Goal: Browse casually: Explore the website without a specific task or goal

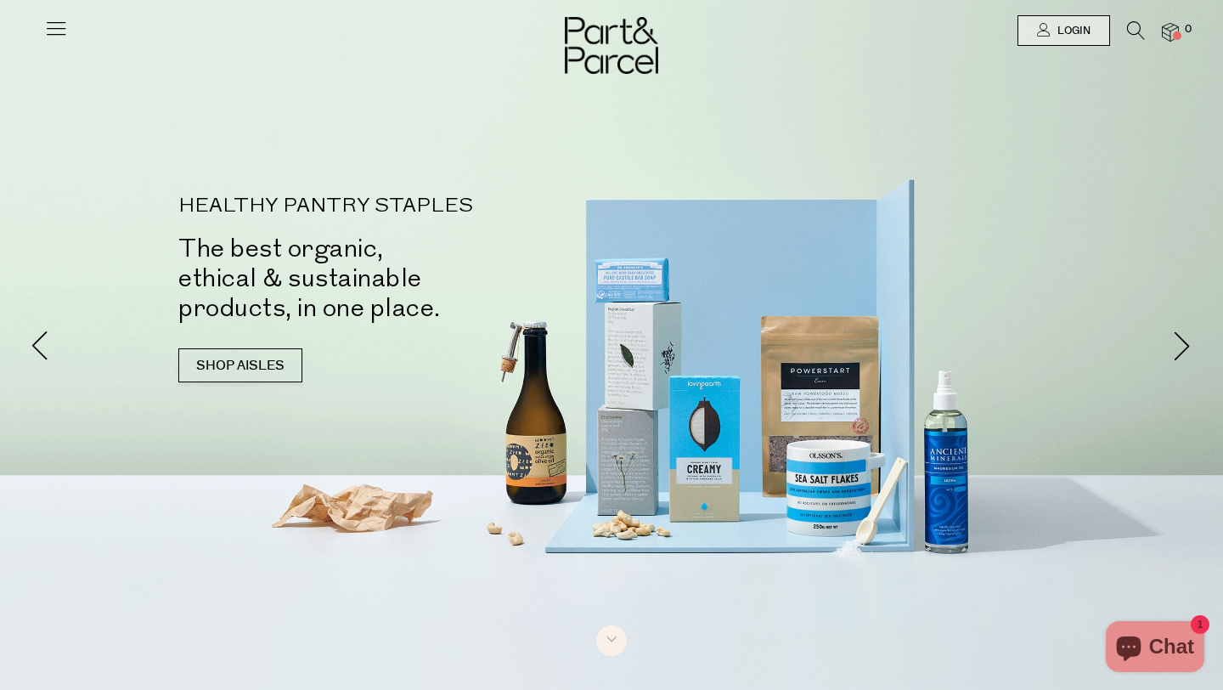
click at [59, 22] on icon at bounding box center [56, 28] width 24 height 24
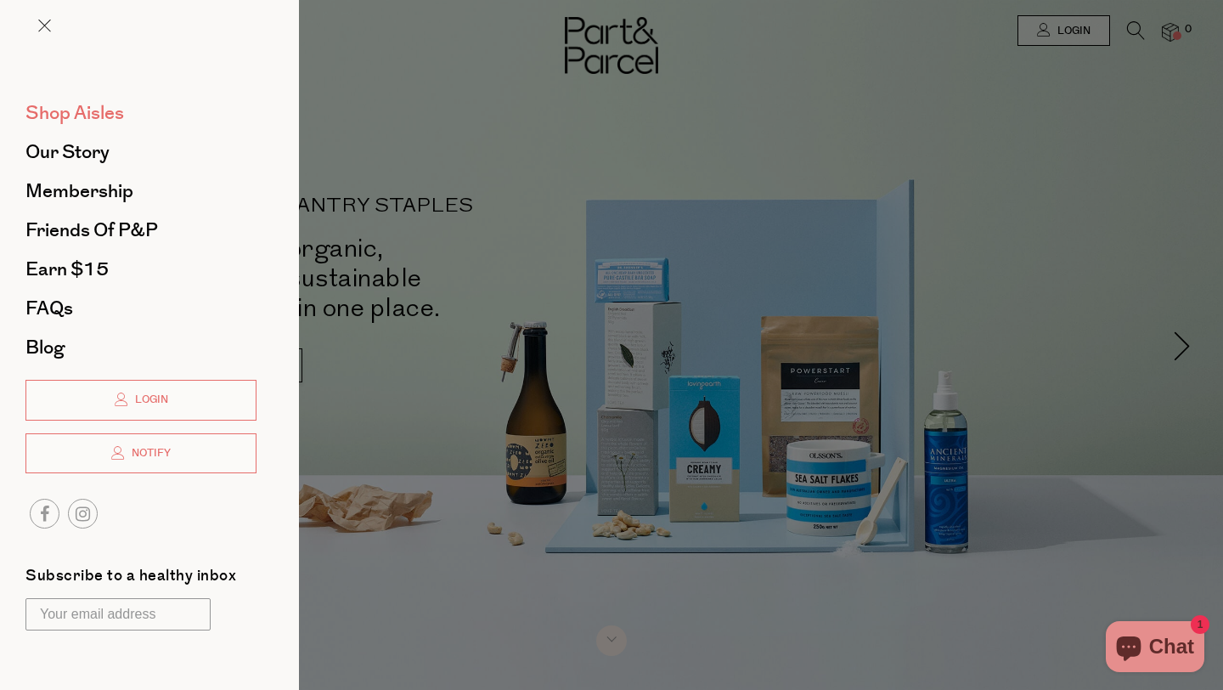
click at [92, 119] on span "Shop Aisles" at bounding box center [74, 112] width 99 height 27
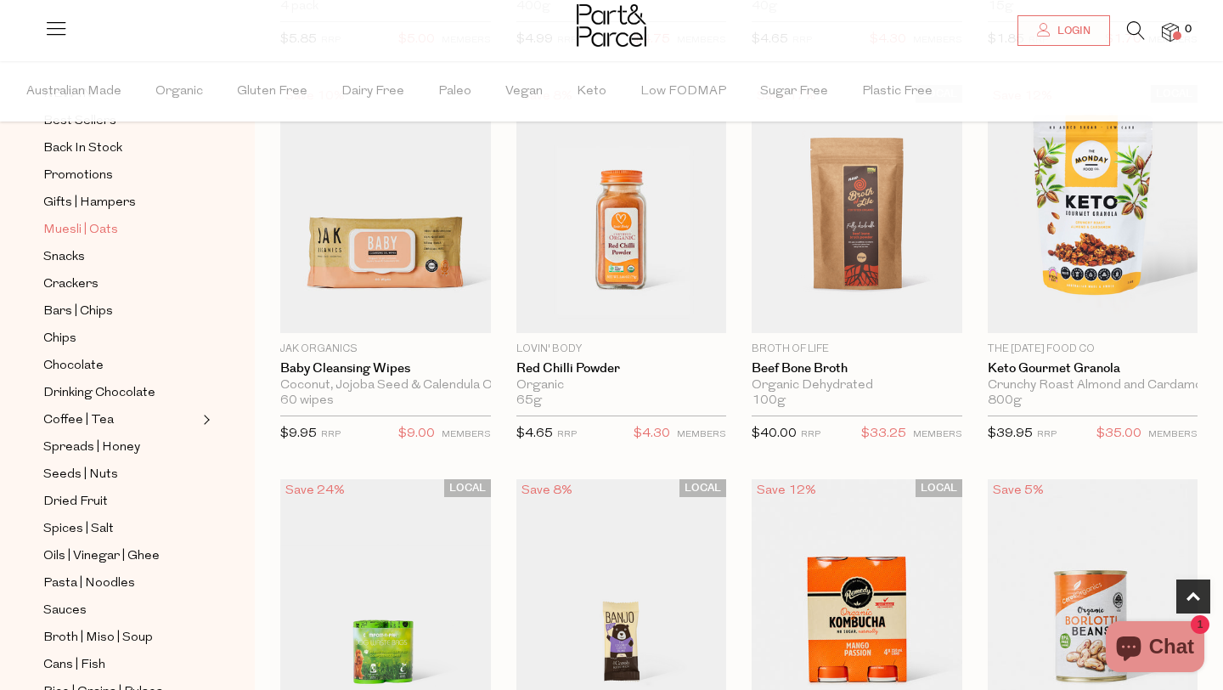
scroll to position [193, 0]
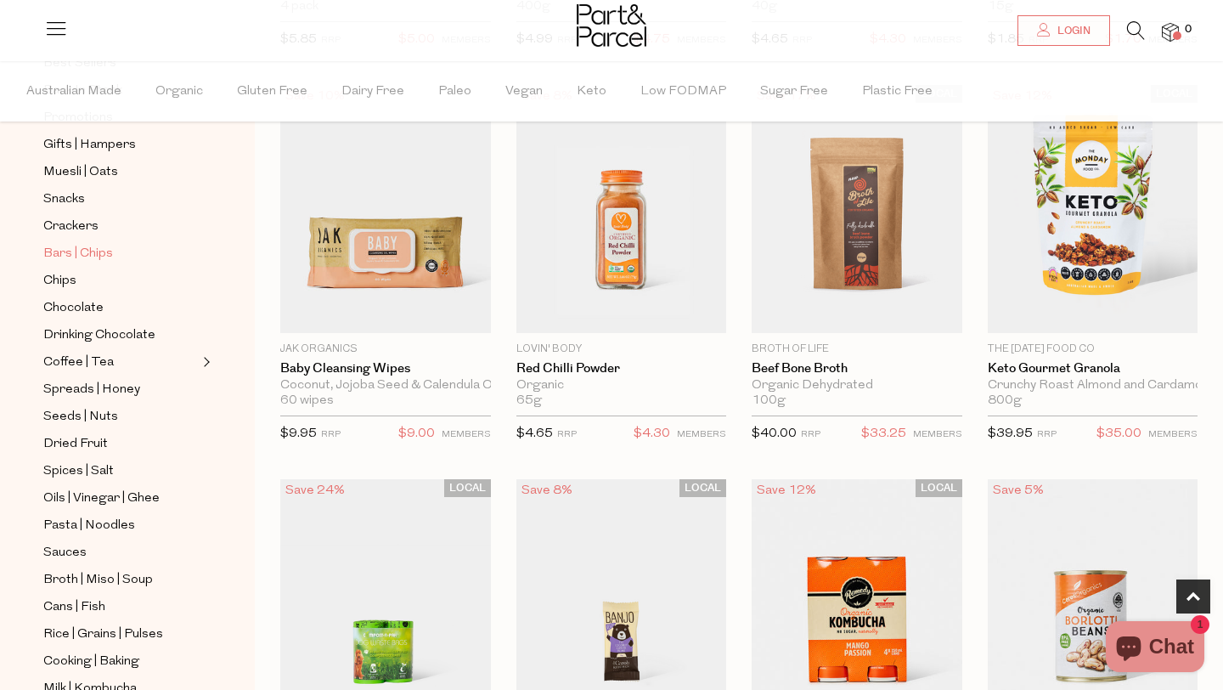
click at [99, 246] on span "Bars | Chips" at bounding box center [78, 254] width 70 height 20
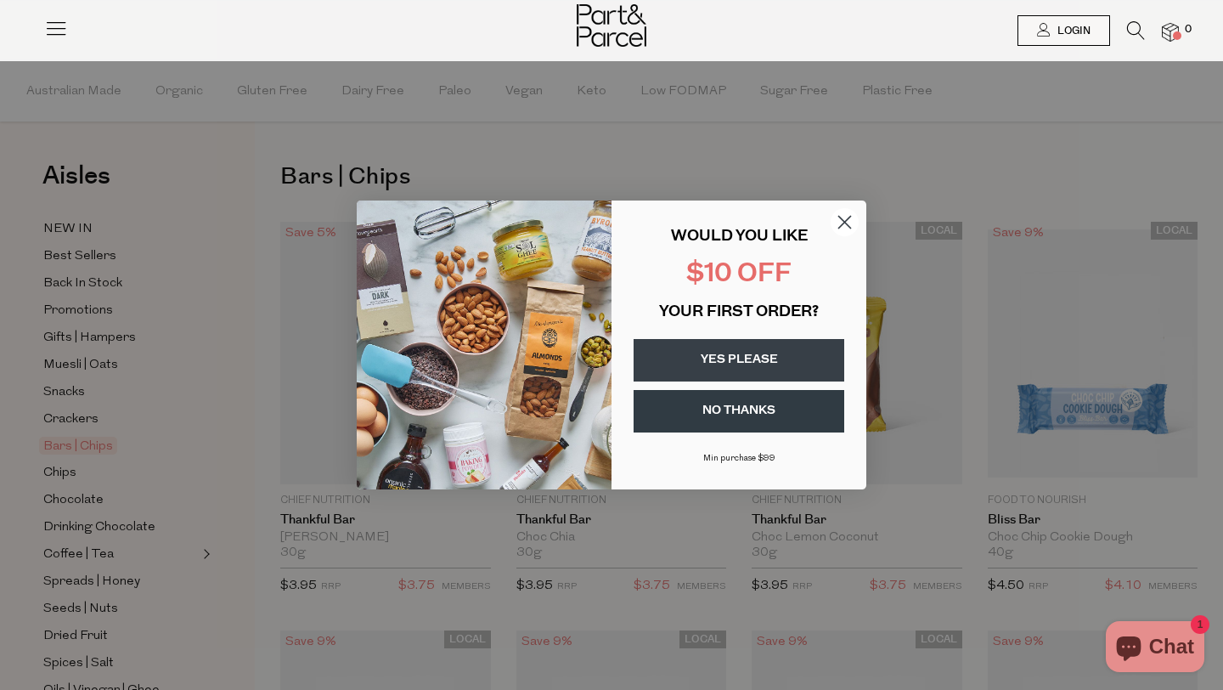
click at [729, 343] on button "YES PLEASE" at bounding box center [739, 360] width 211 height 42
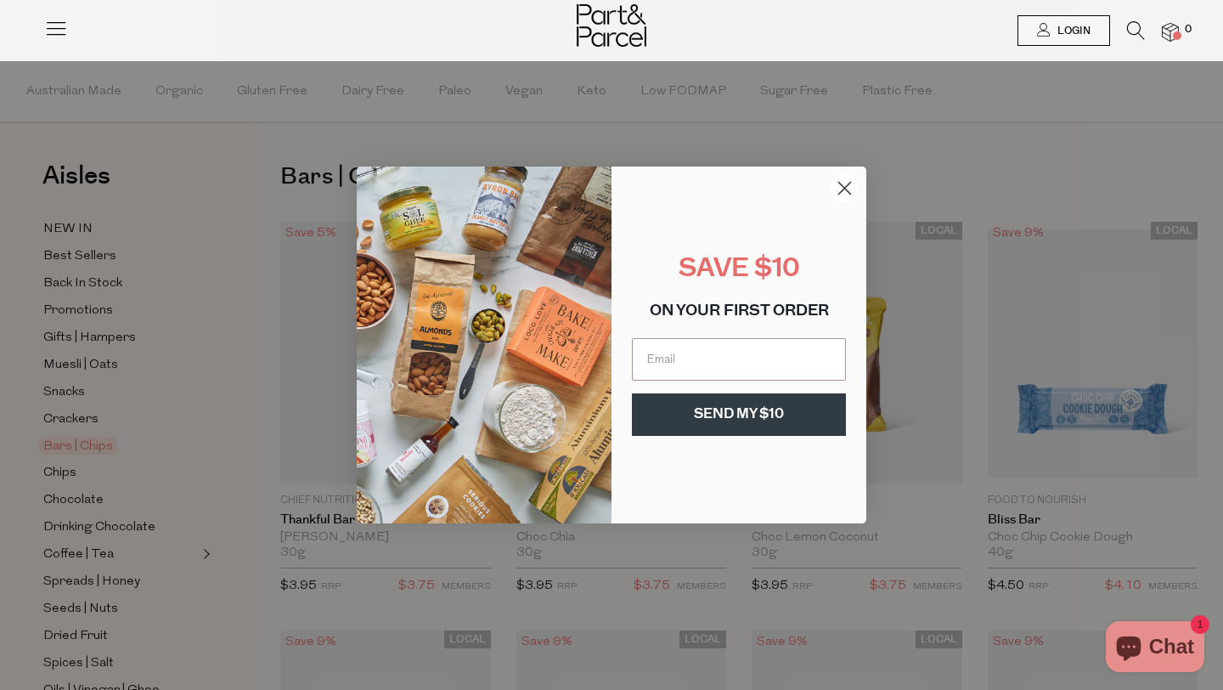
click at [729, 344] on input "Email" at bounding box center [739, 359] width 214 height 42
type input "jock987@bigpond.com"
click at [730, 407] on button "SEND MY $10" at bounding box center [739, 414] width 214 height 42
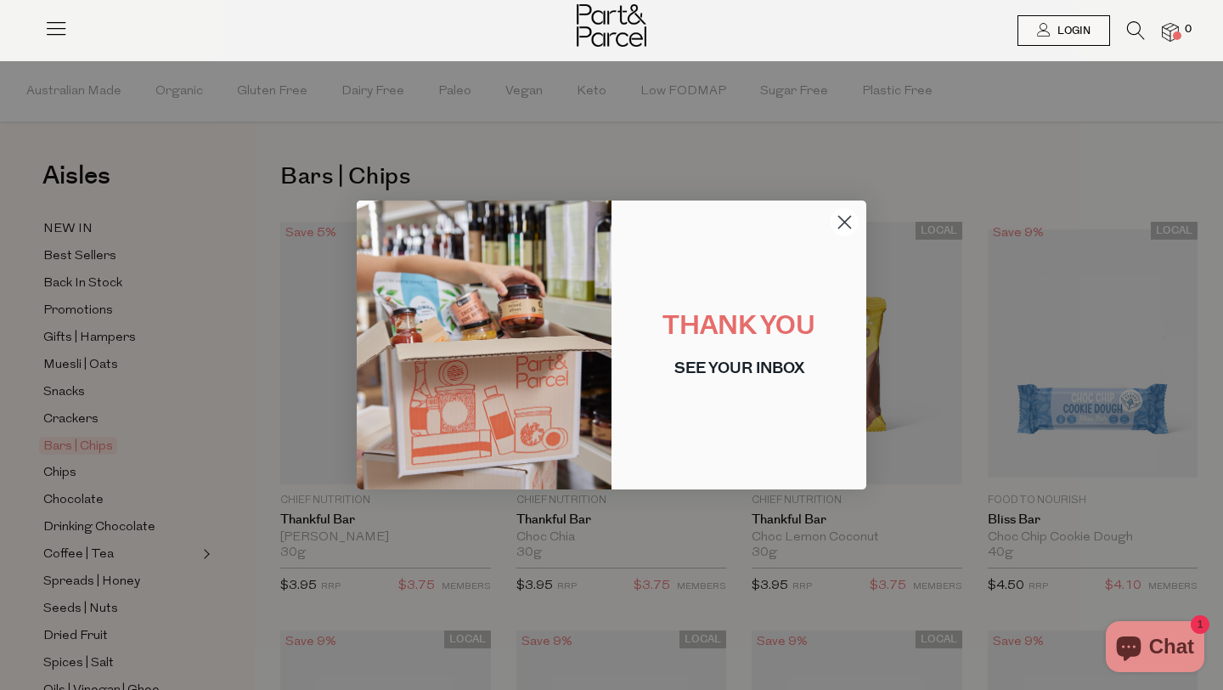
click at [844, 218] on circle "Close dialog" at bounding box center [845, 222] width 28 height 28
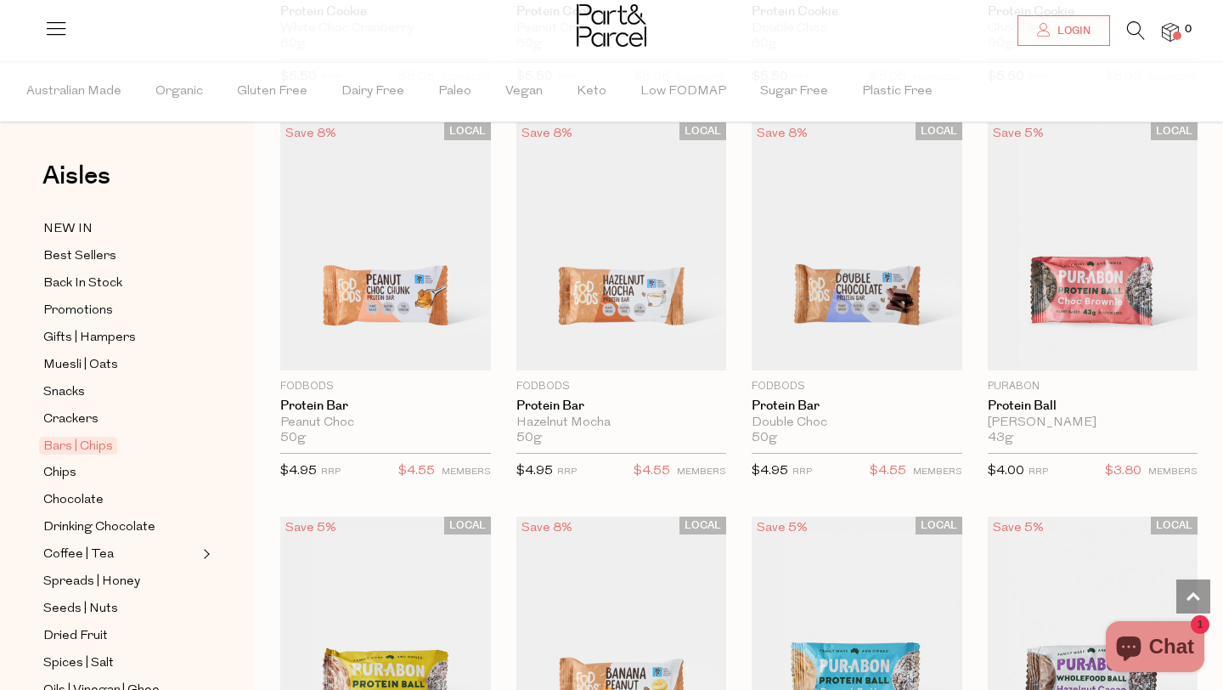
scroll to position [3747, 0]
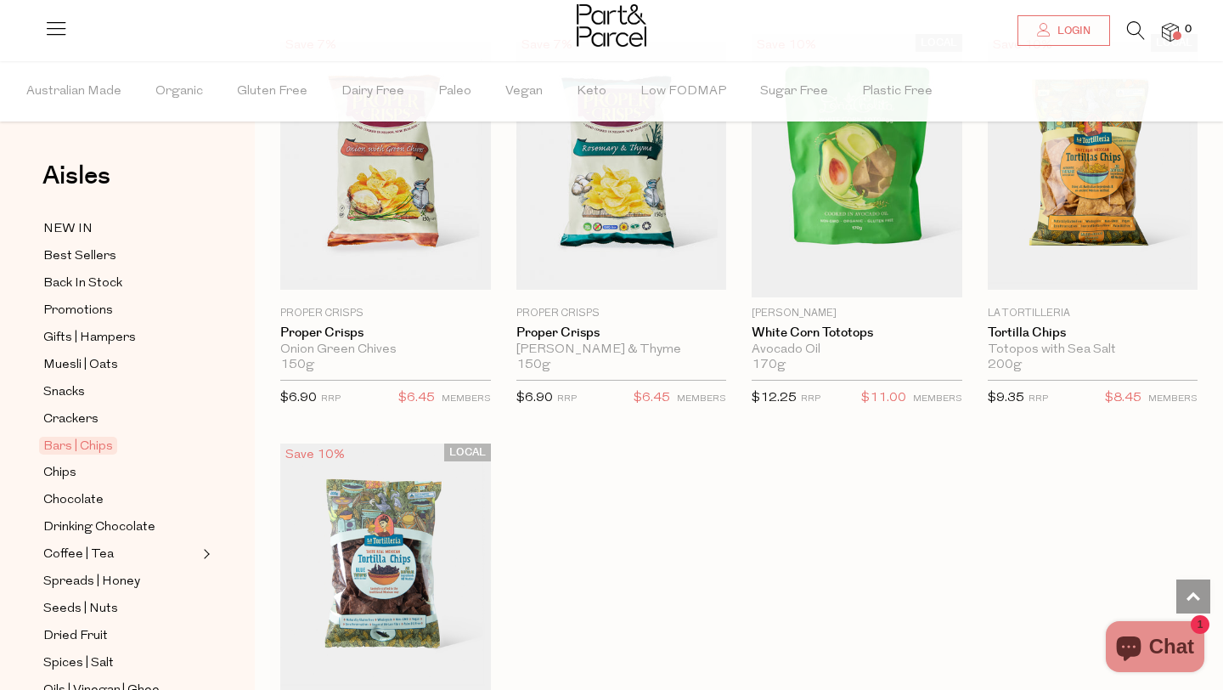
scroll to position [6375, 0]
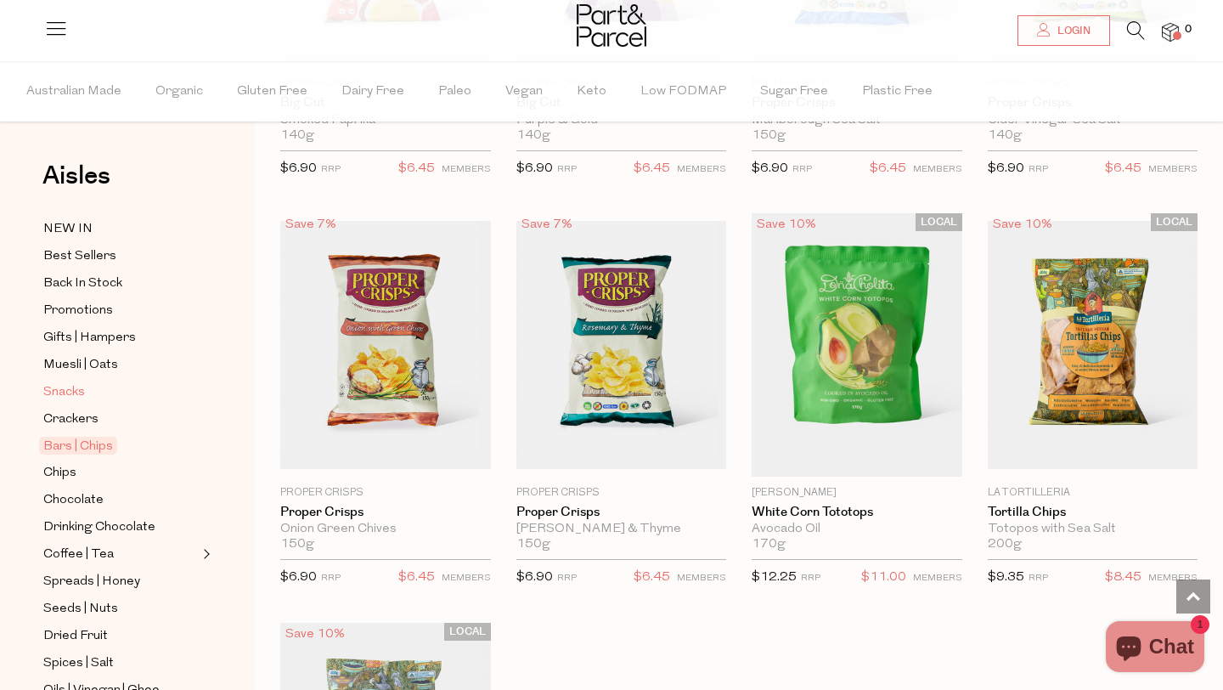
click at [57, 390] on span "Snacks" at bounding box center [64, 392] width 42 height 20
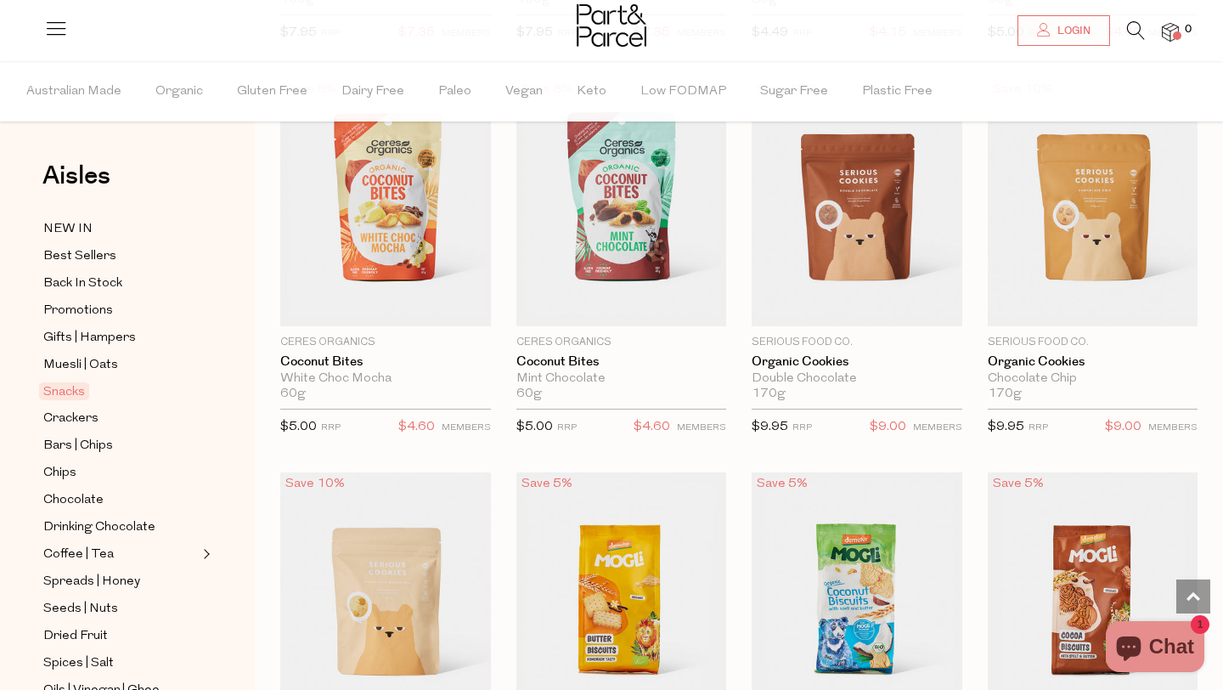
scroll to position [3740, 0]
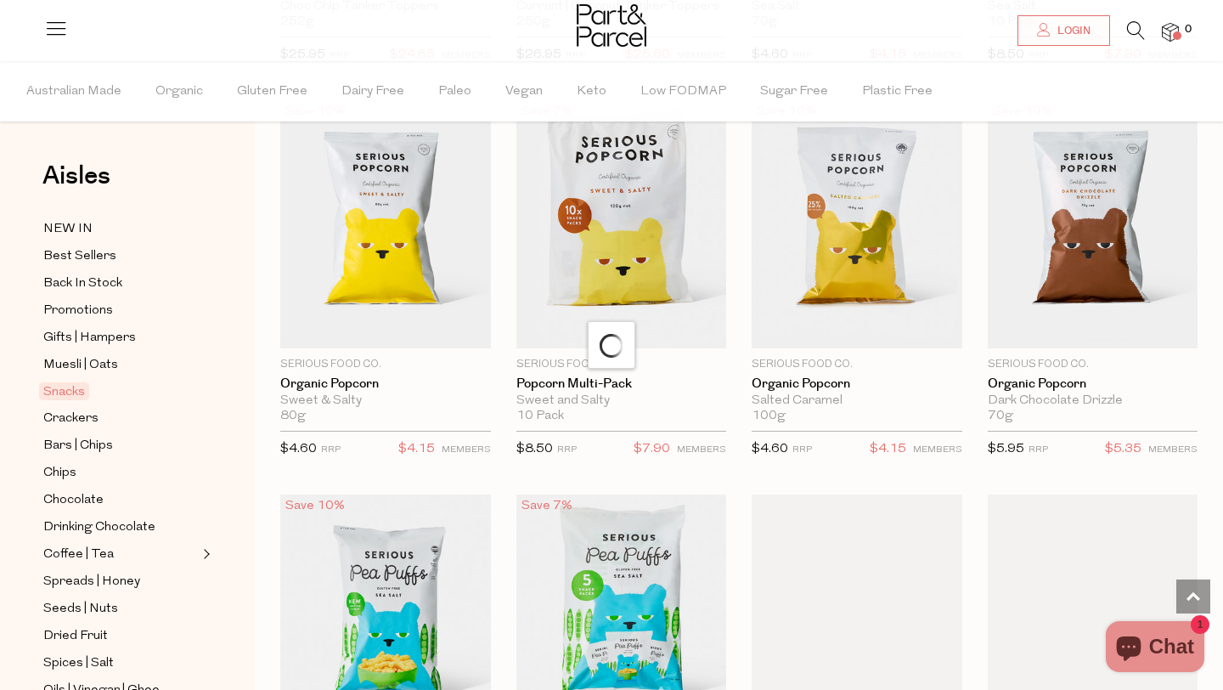
scroll to position [4706, 0]
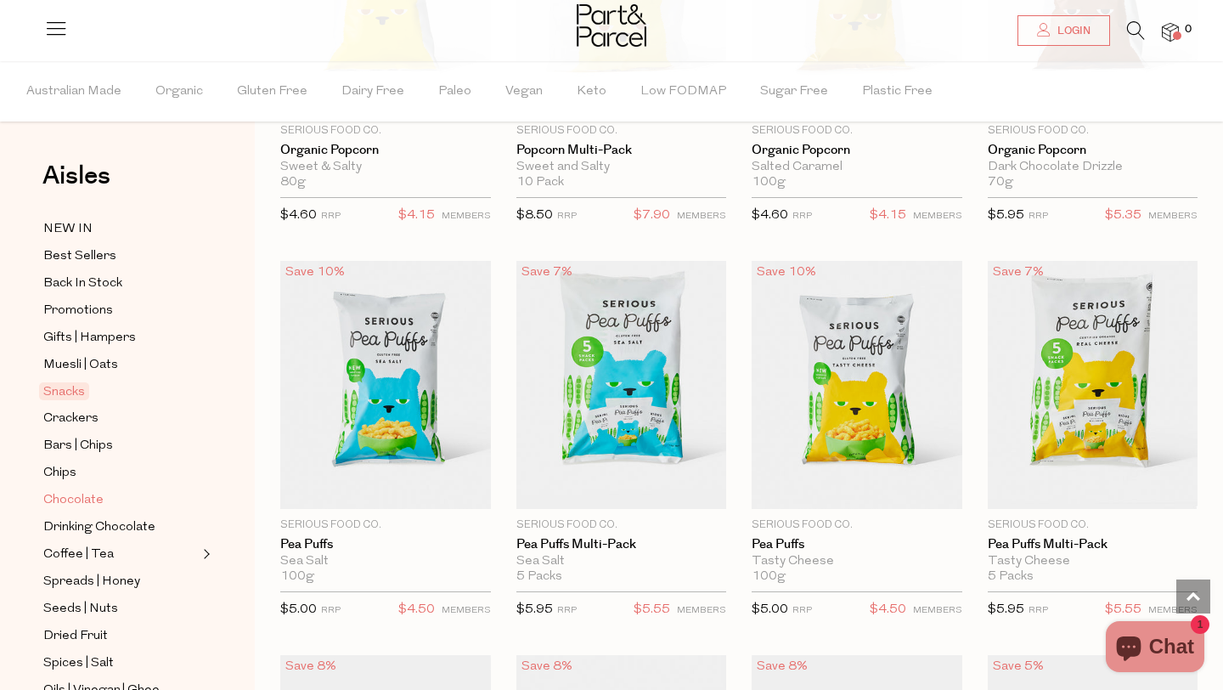
click at [63, 493] on span "Chocolate" at bounding box center [73, 500] width 60 height 20
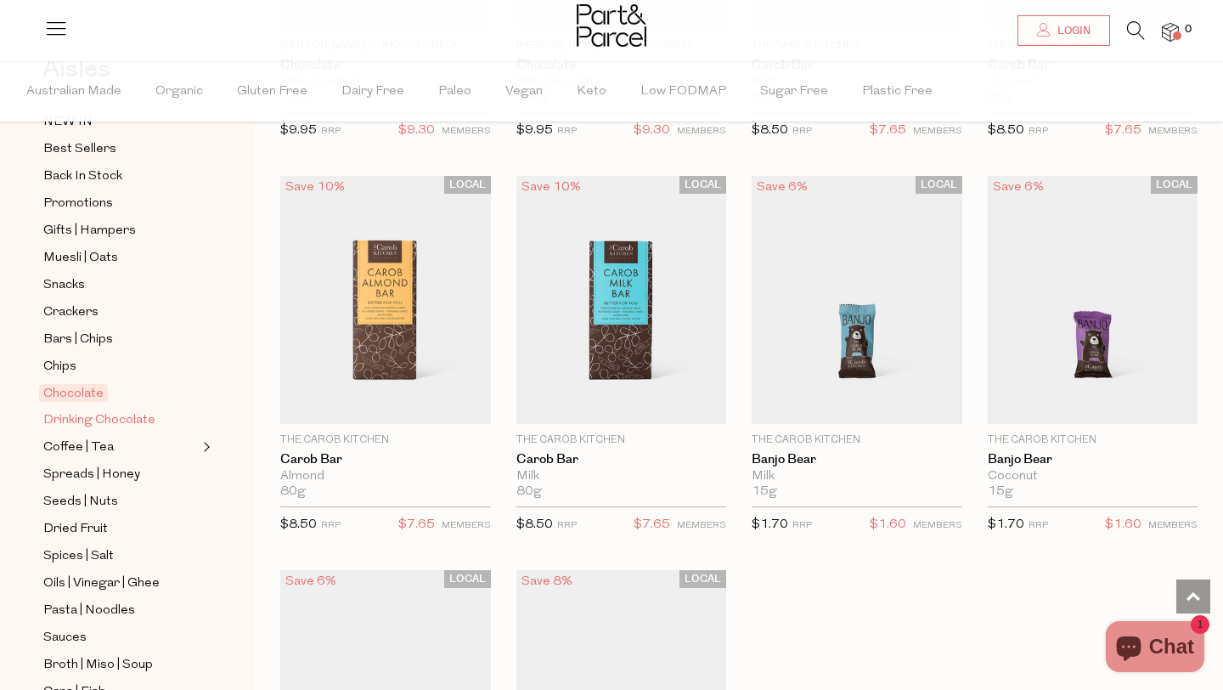
scroll to position [113, 0]
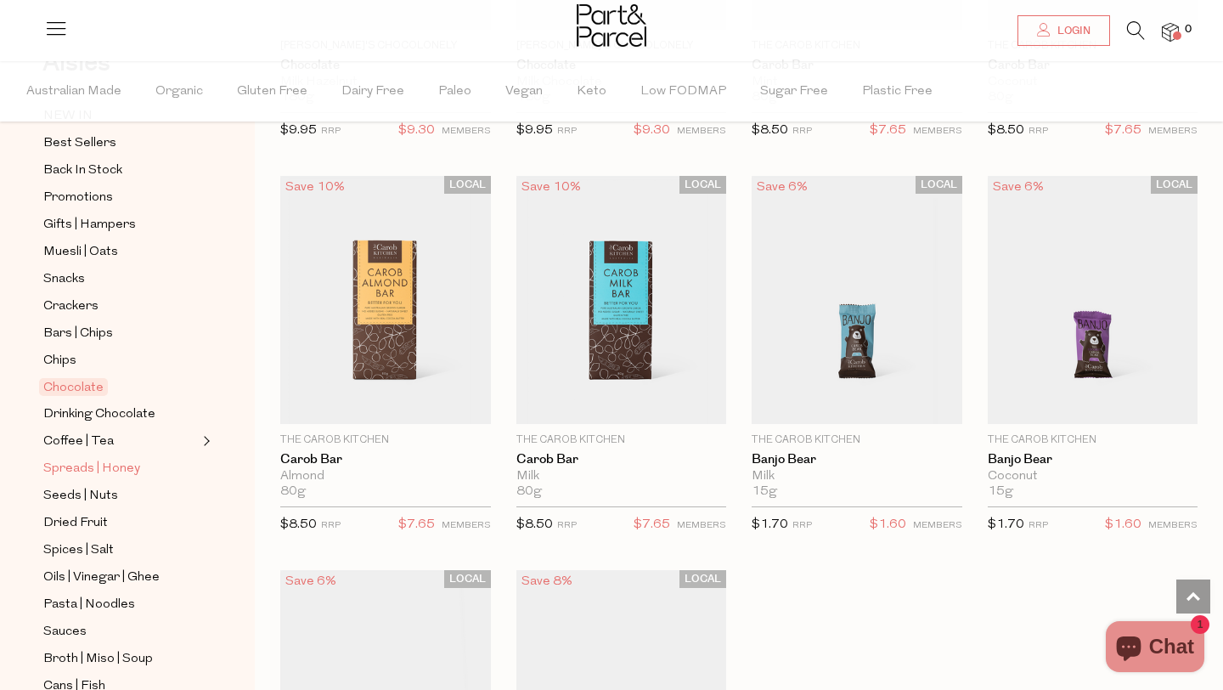
click at [119, 458] on link "Spreads | Honey" at bounding box center [120, 468] width 155 height 21
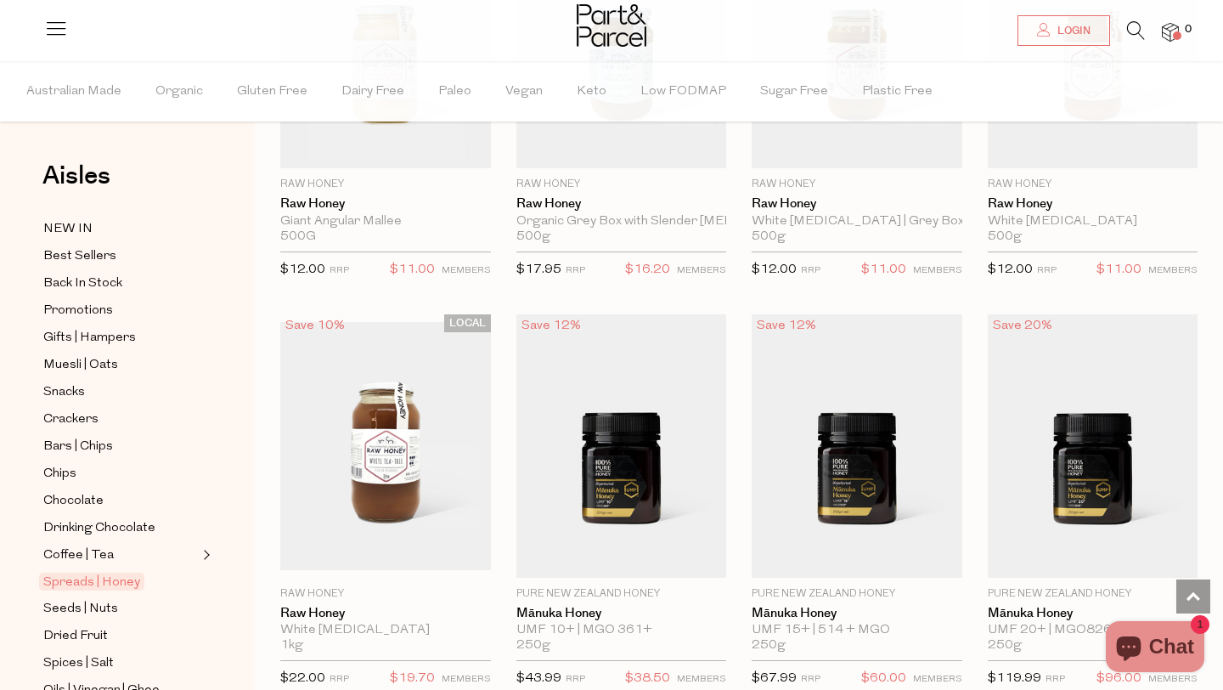
scroll to position [3629, 0]
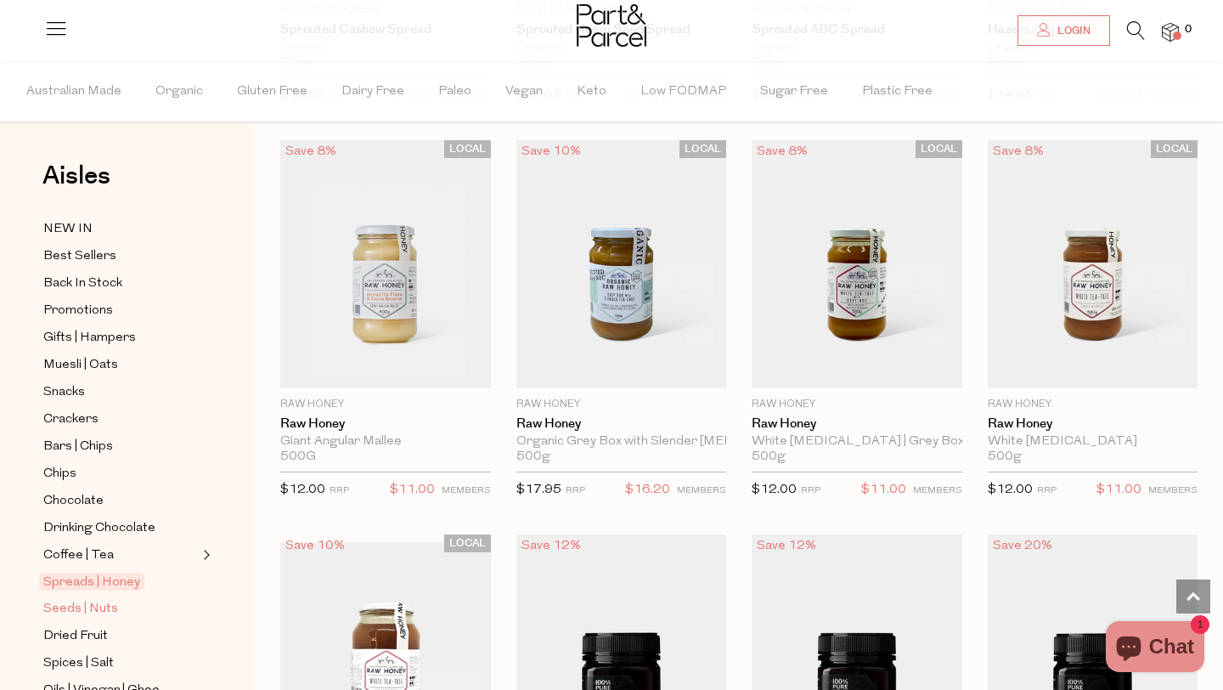
click at [88, 605] on span "Seeds | Nuts" at bounding box center [80, 609] width 75 height 20
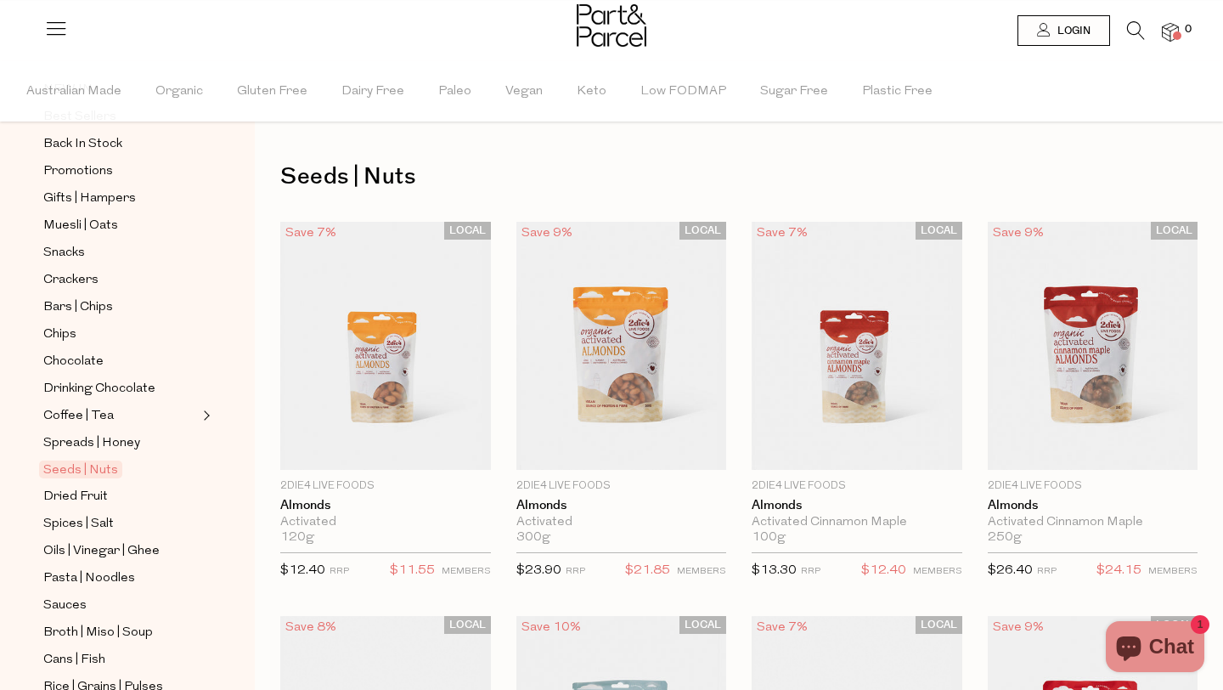
scroll to position [161, 0]
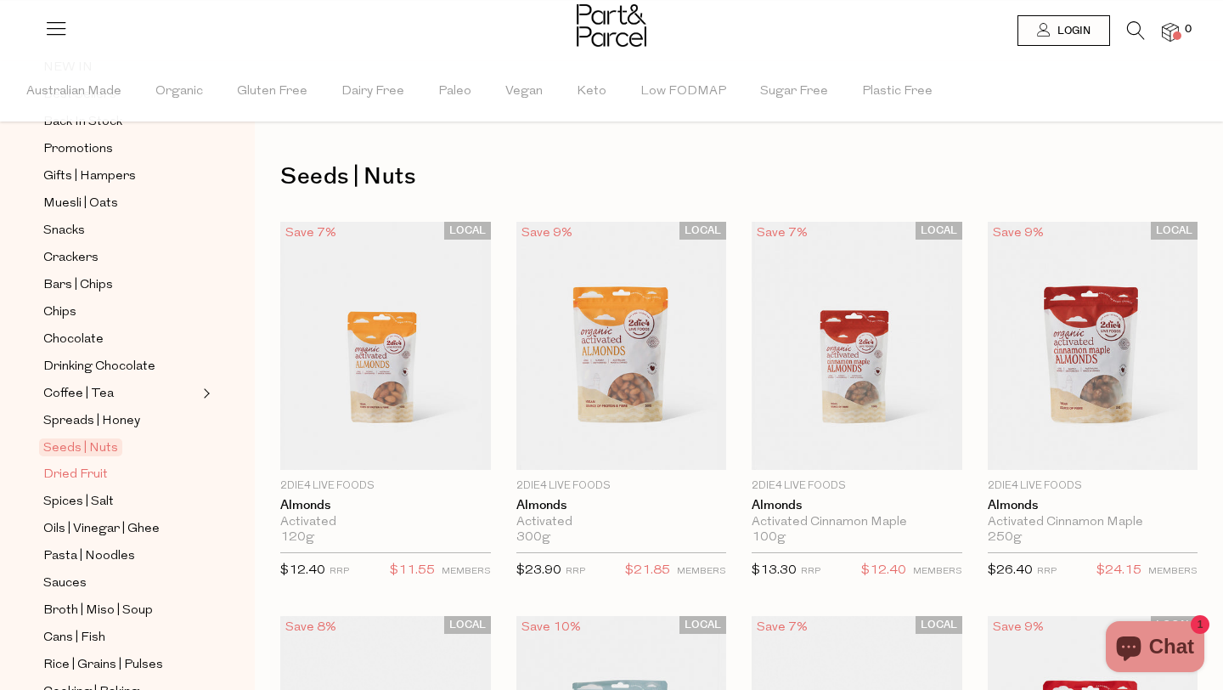
click at [85, 466] on span "Dried Fruit" at bounding box center [75, 475] width 65 height 20
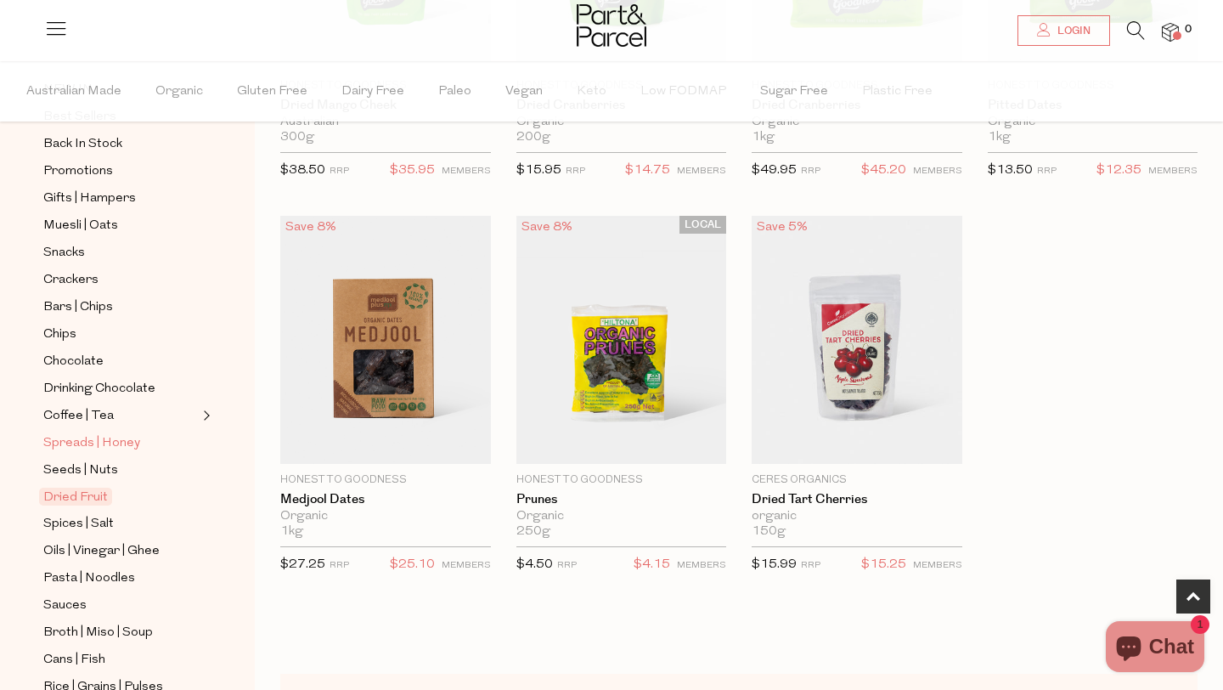
scroll to position [144, 0]
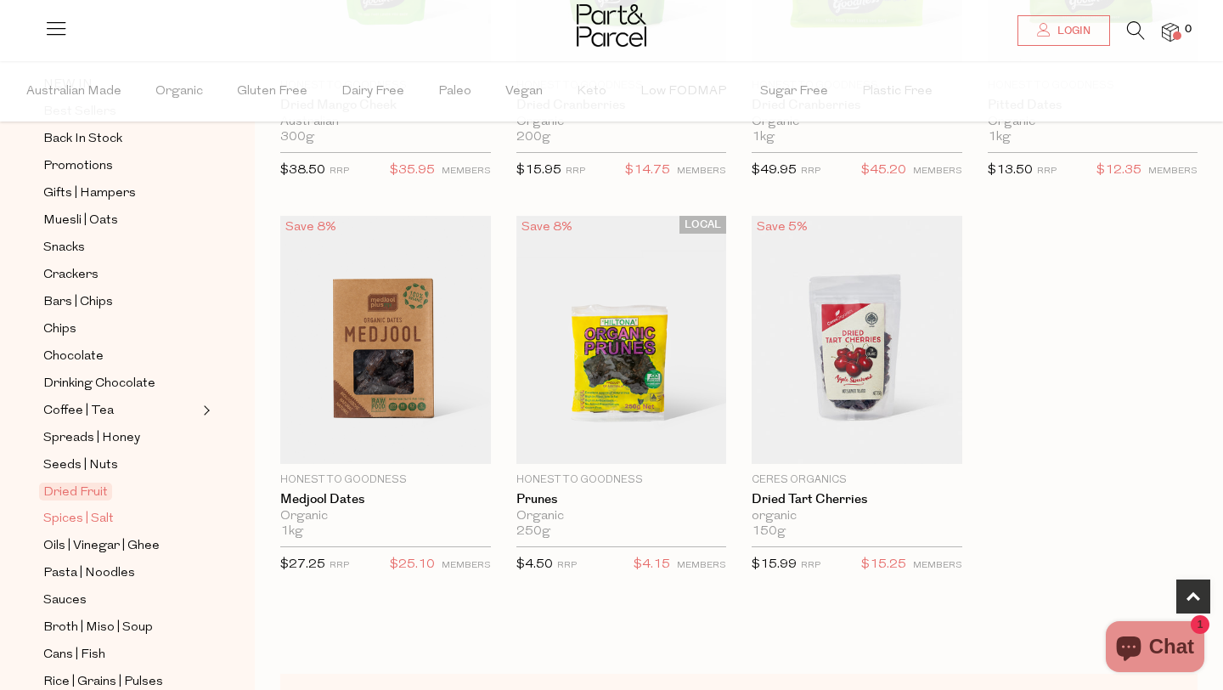
click at [97, 511] on span "Spices | Salt" at bounding box center [78, 519] width 71 height 20
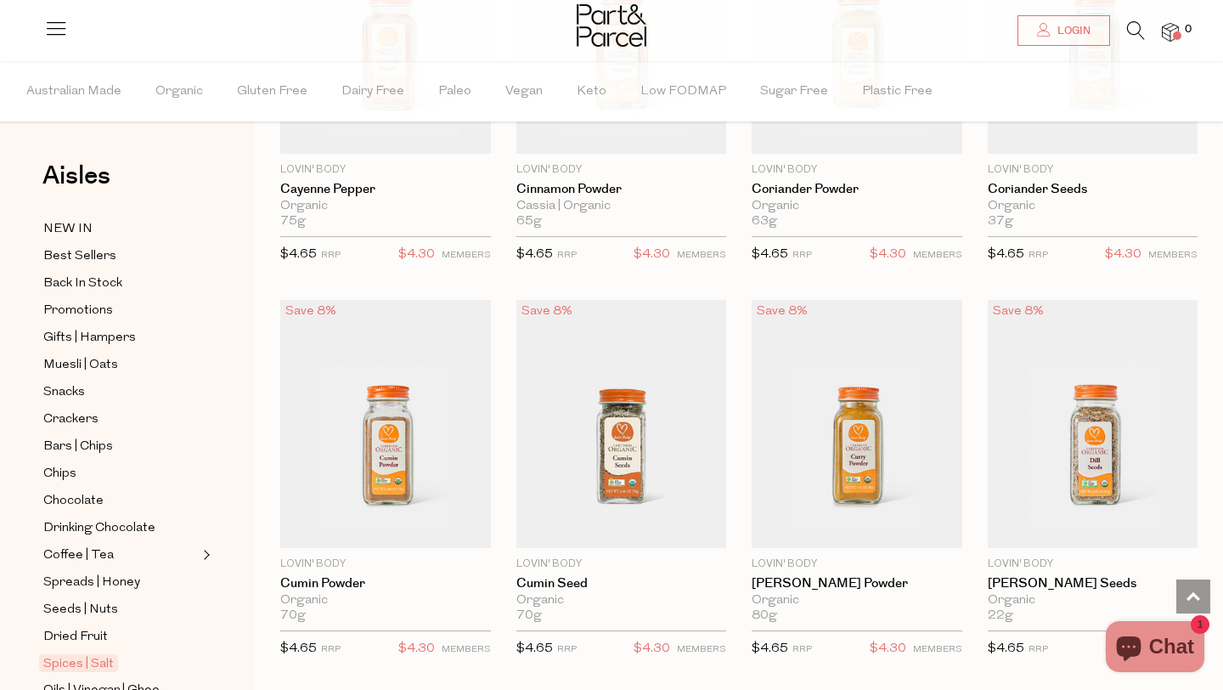
scroll to position [3497, 0]
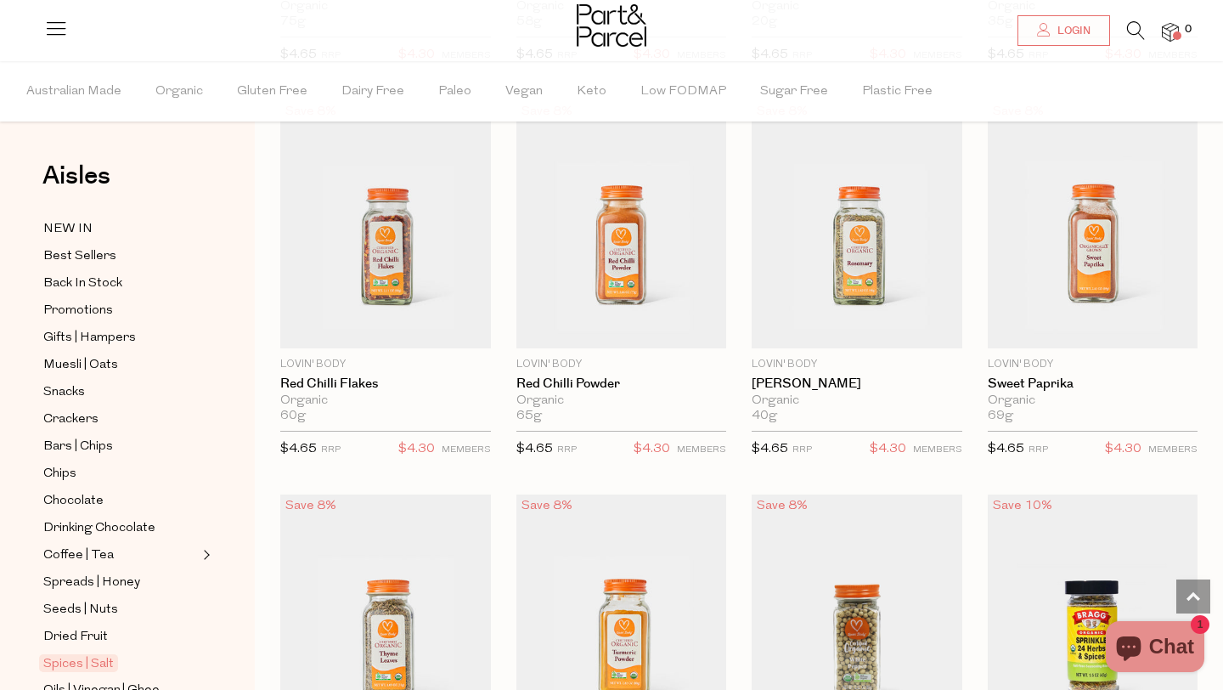
scroll to position [279, 0]
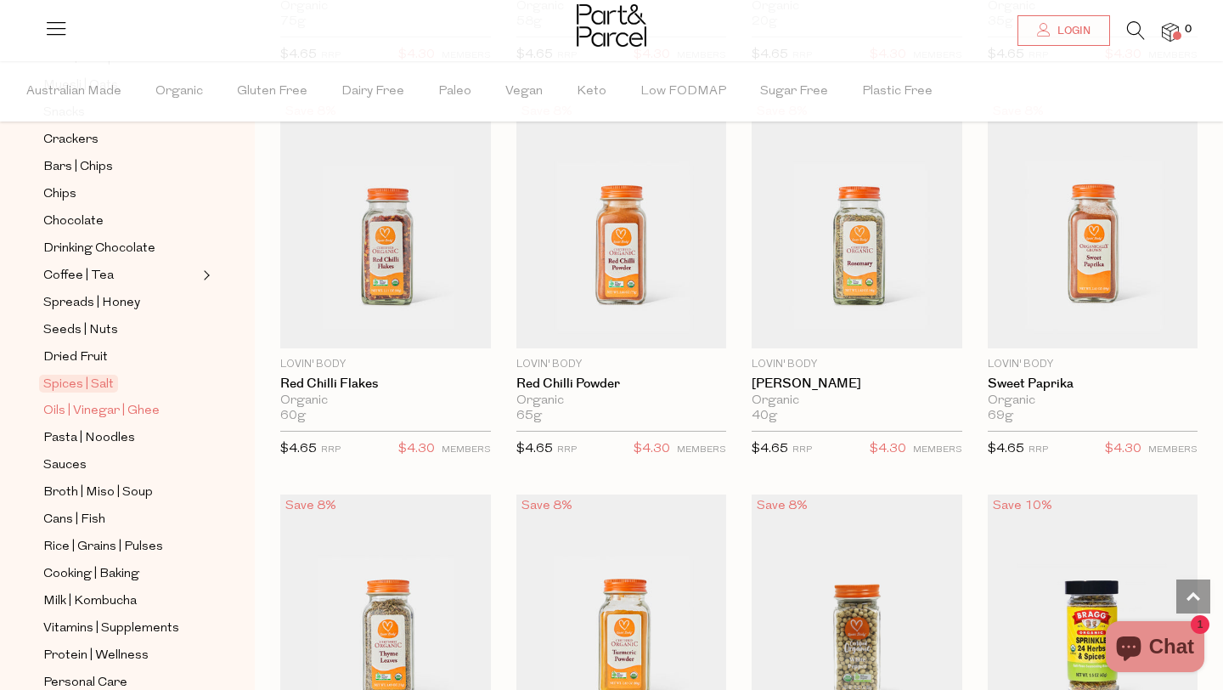
click at [90, 406] on span "Oils | Vinegar | Ghee" at bounding box center [101, 411] width 116 height 20
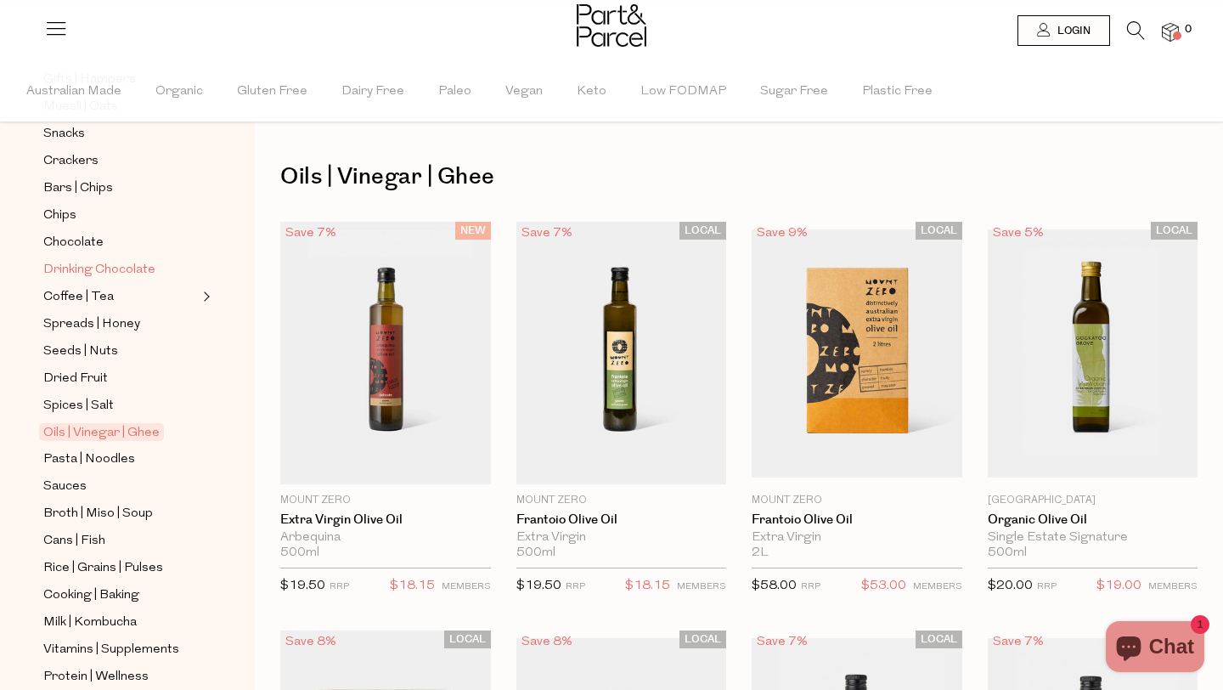
scroll to position [294, 0]
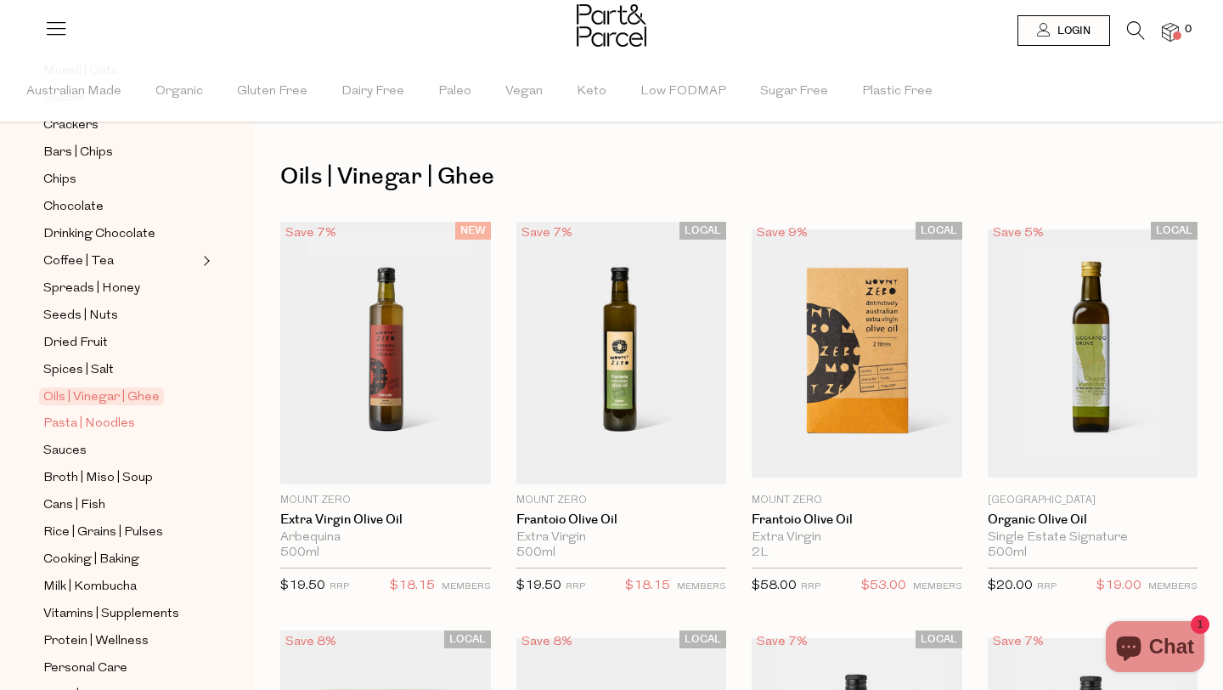
click at [103, 418] on span "Pasta | Noodles" at bounding box center [89, 424] width 92 height 20
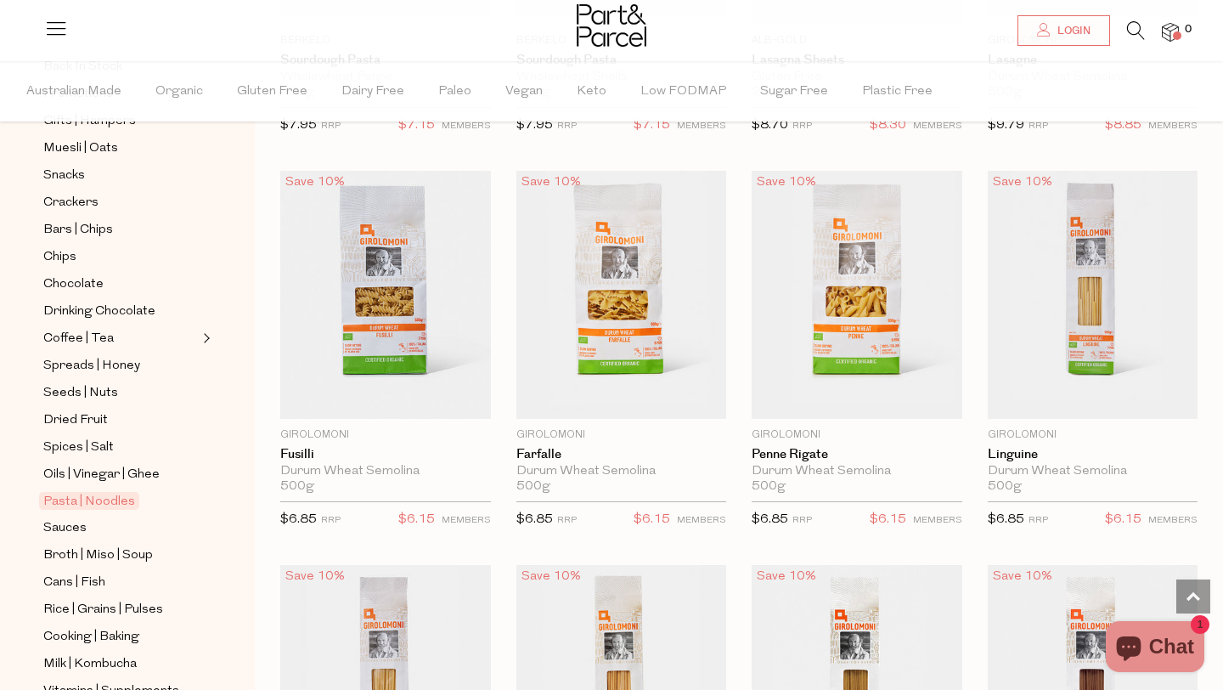
scroll to position [304, 0]
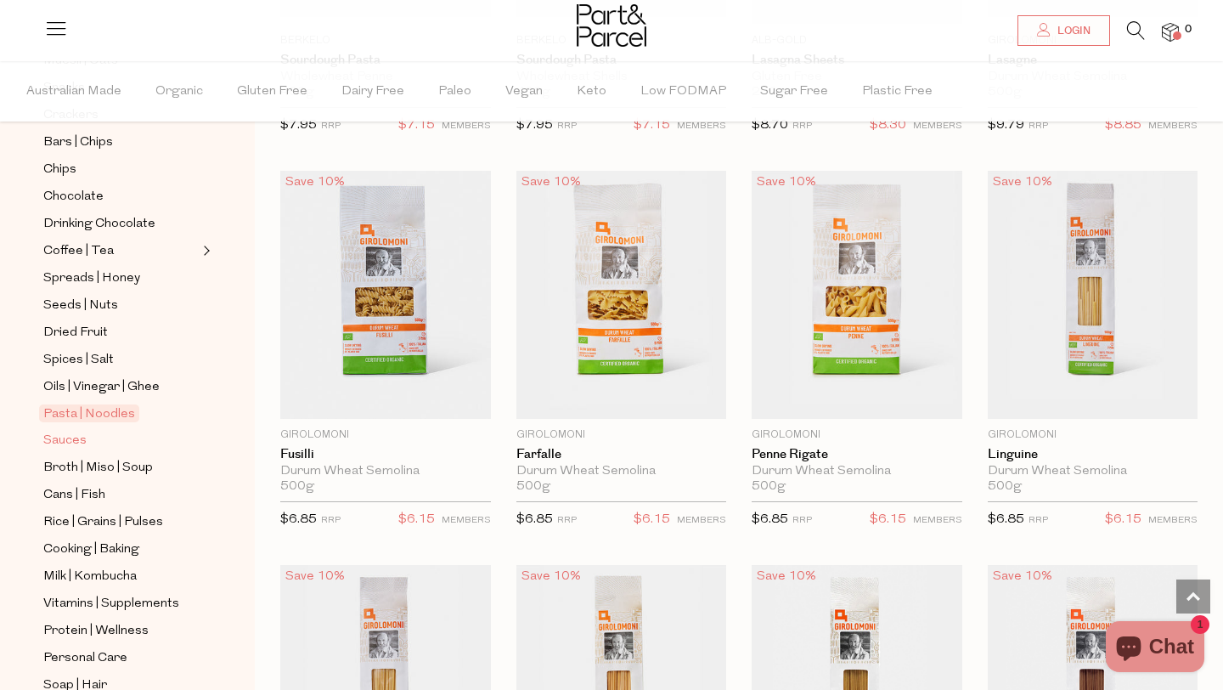
click at [54, 444] on span "Sauces" at bounding box center [64, 441] width 43 height 20
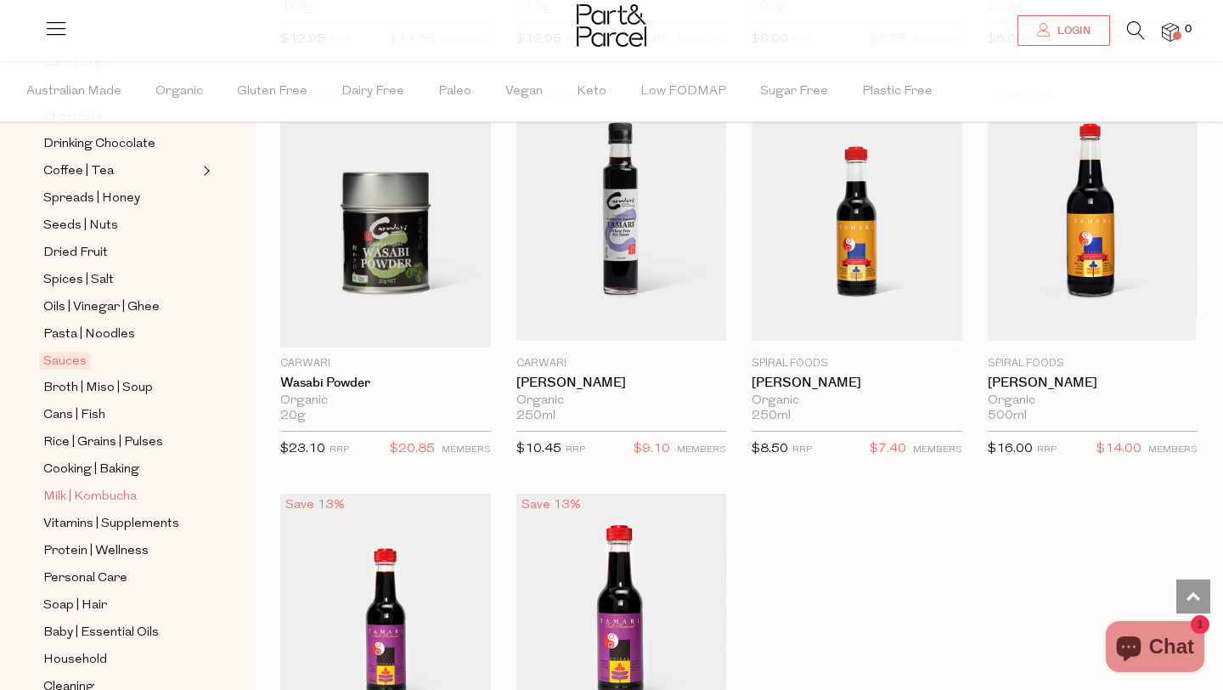
scroll to position [407, 0]
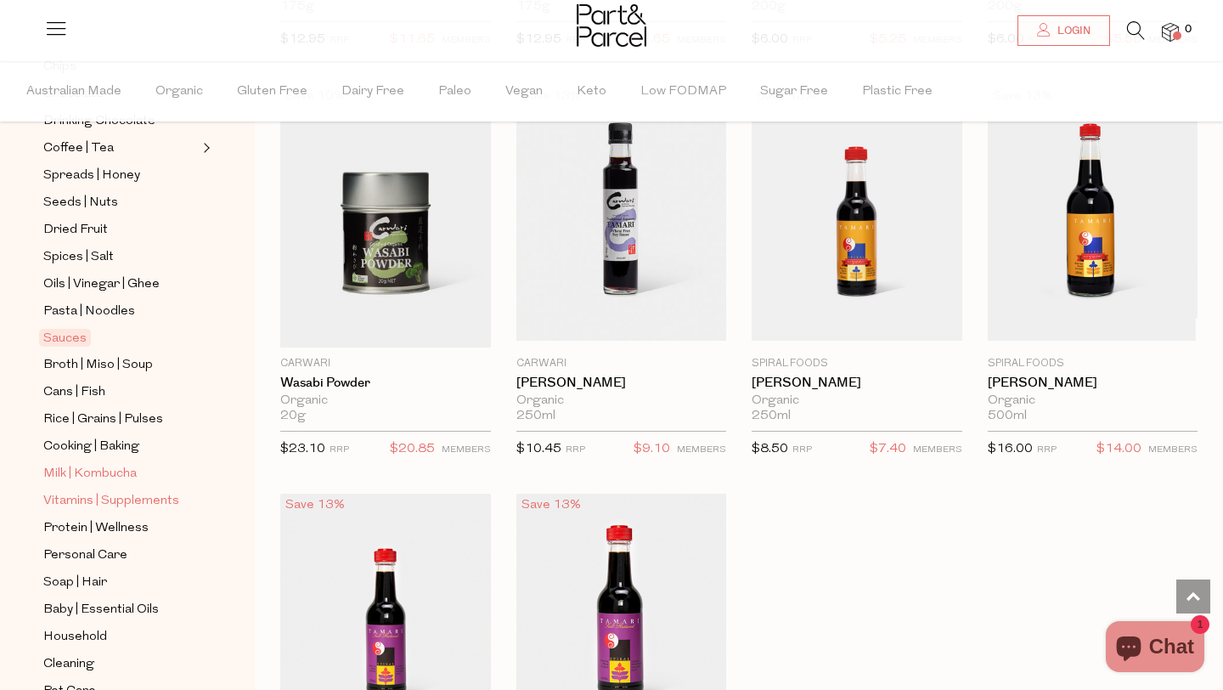
click at [118, 500] on span "Vitamins | Supplements" at bounding box center [111, 501] width 136 height 20
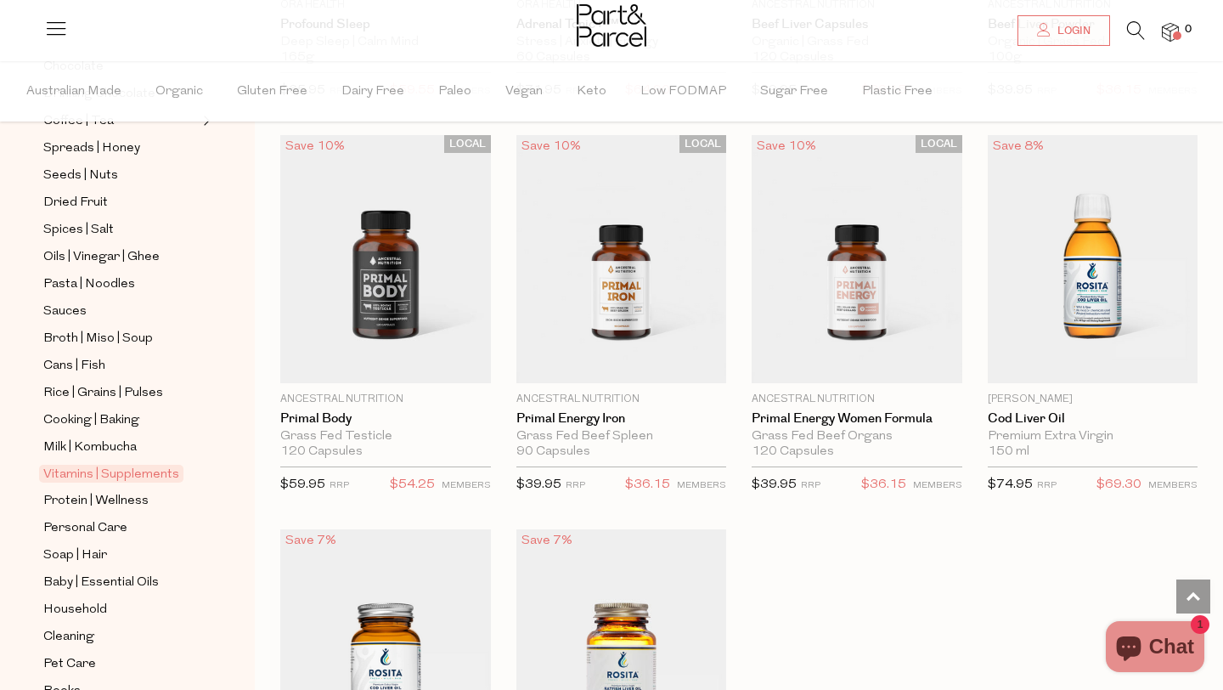
scroll to position [486, 0]
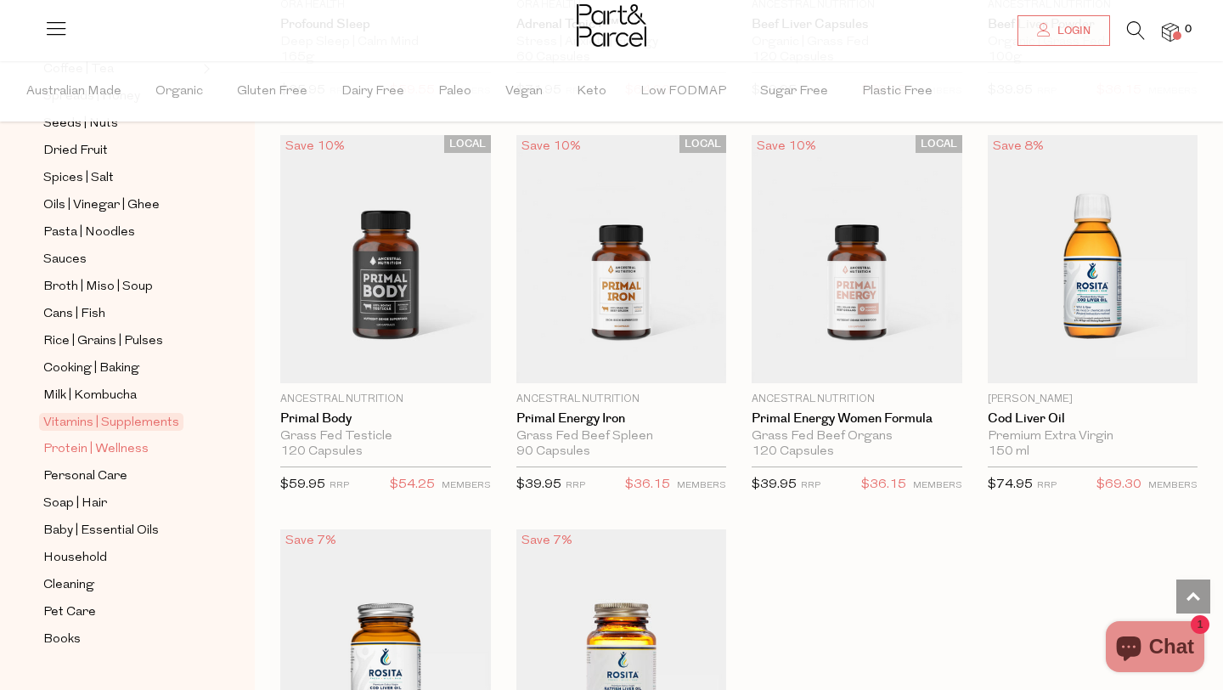
click at [104, 442] on span "Protein | Wellness" at bounding box center [95, 449] width 105 height 20
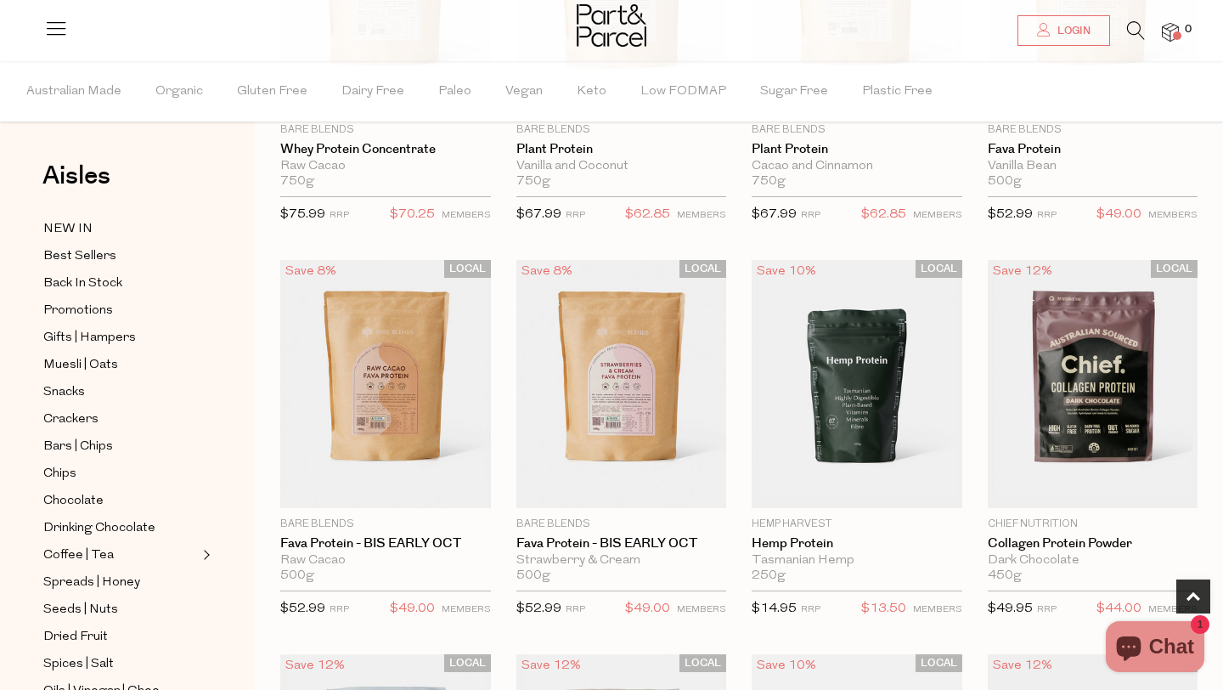
scroll to position [934, 0]
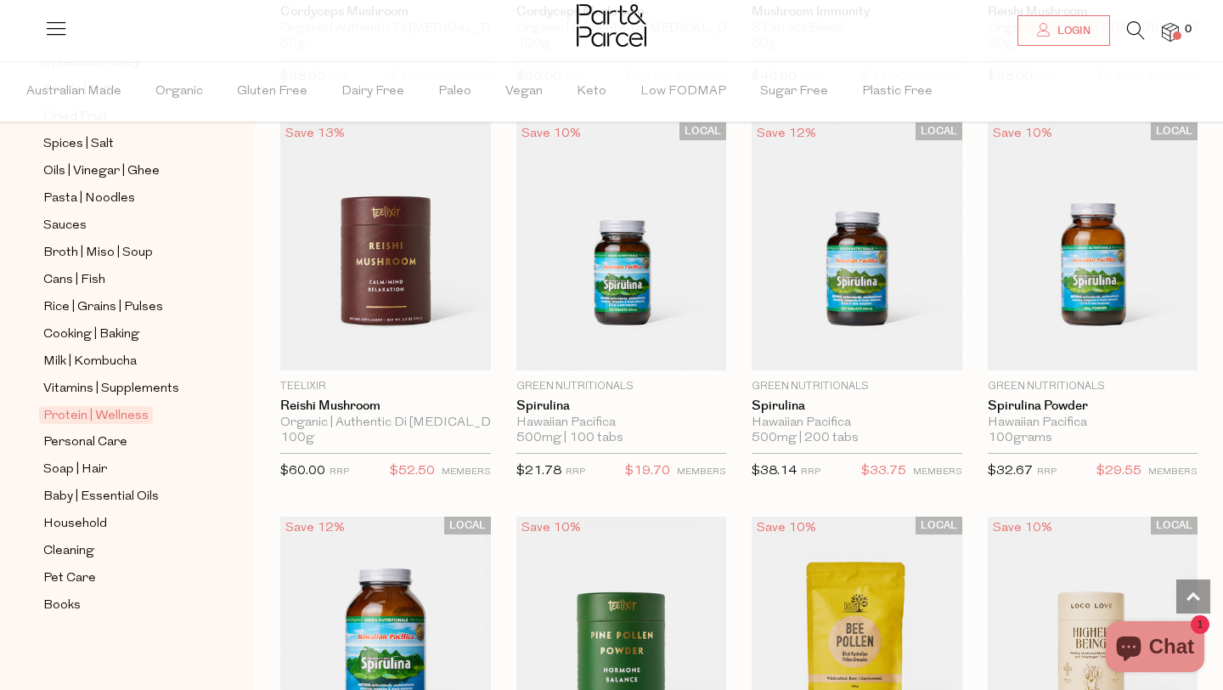
scroll to position [4947, 0]
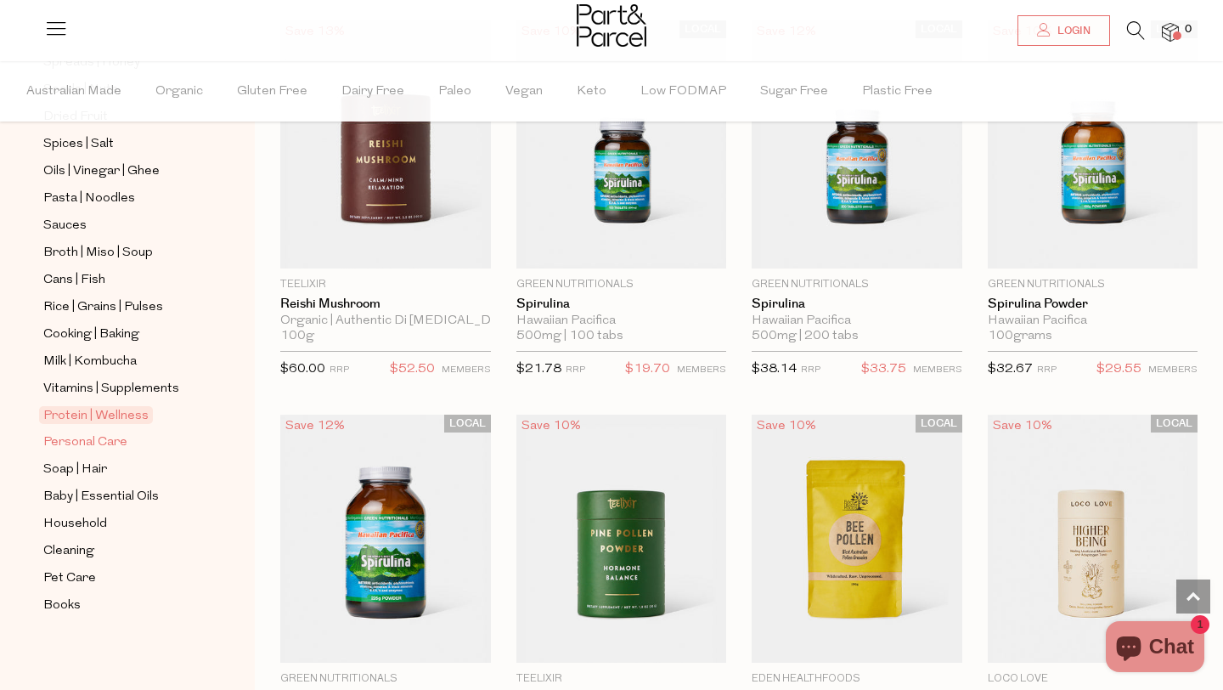
click at [100, 438] on span "Personal Care" at bounding box center [85, 442] width 84 height 20
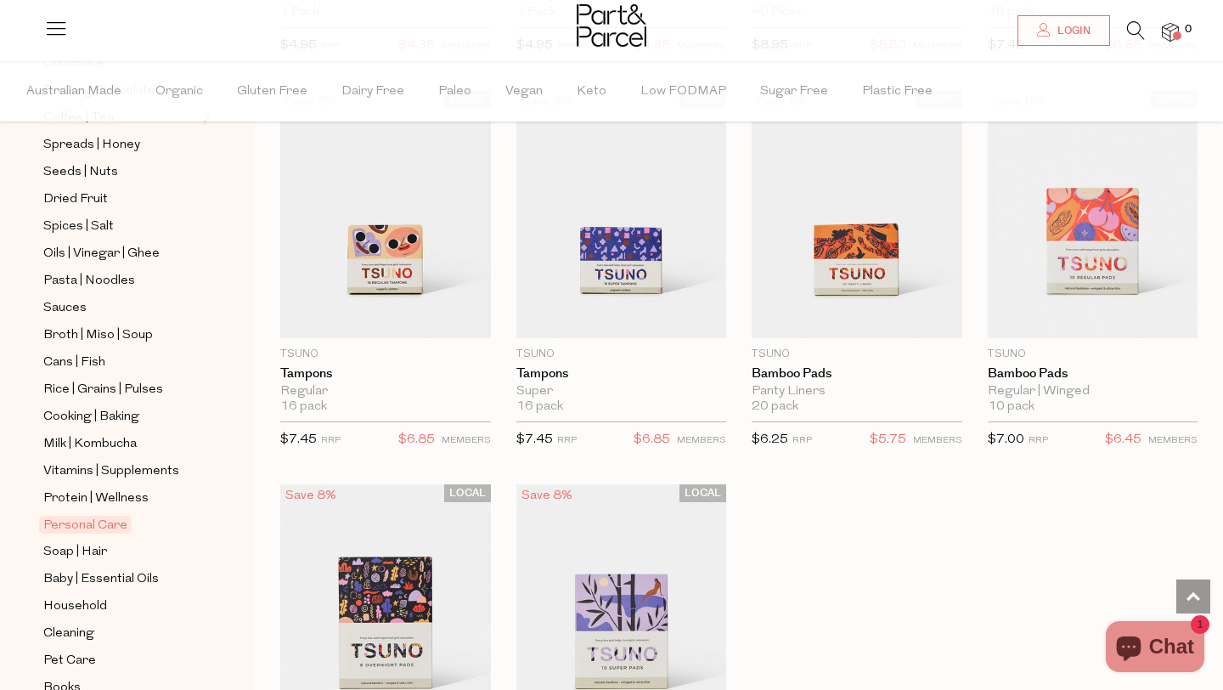
scroll to position [438, 0]
click at [82, 545] on span "Soap | Hair" at bounding box center [75, 551] width 64 height 20
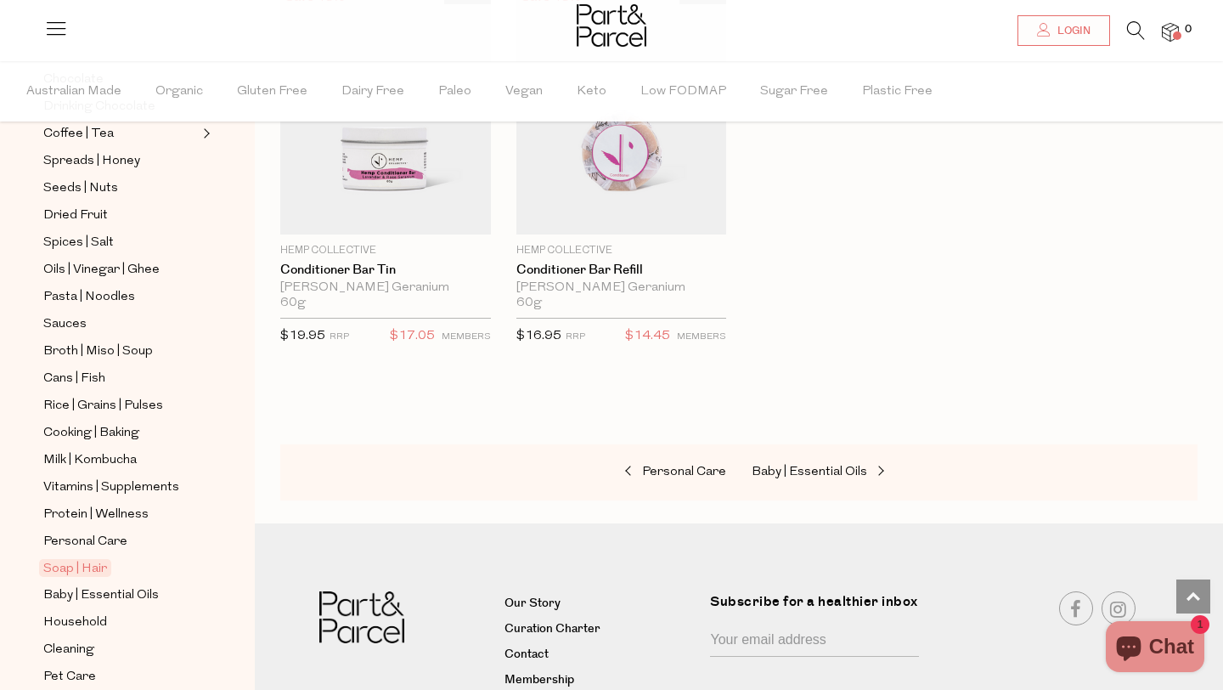
scroll to position [520, 0]
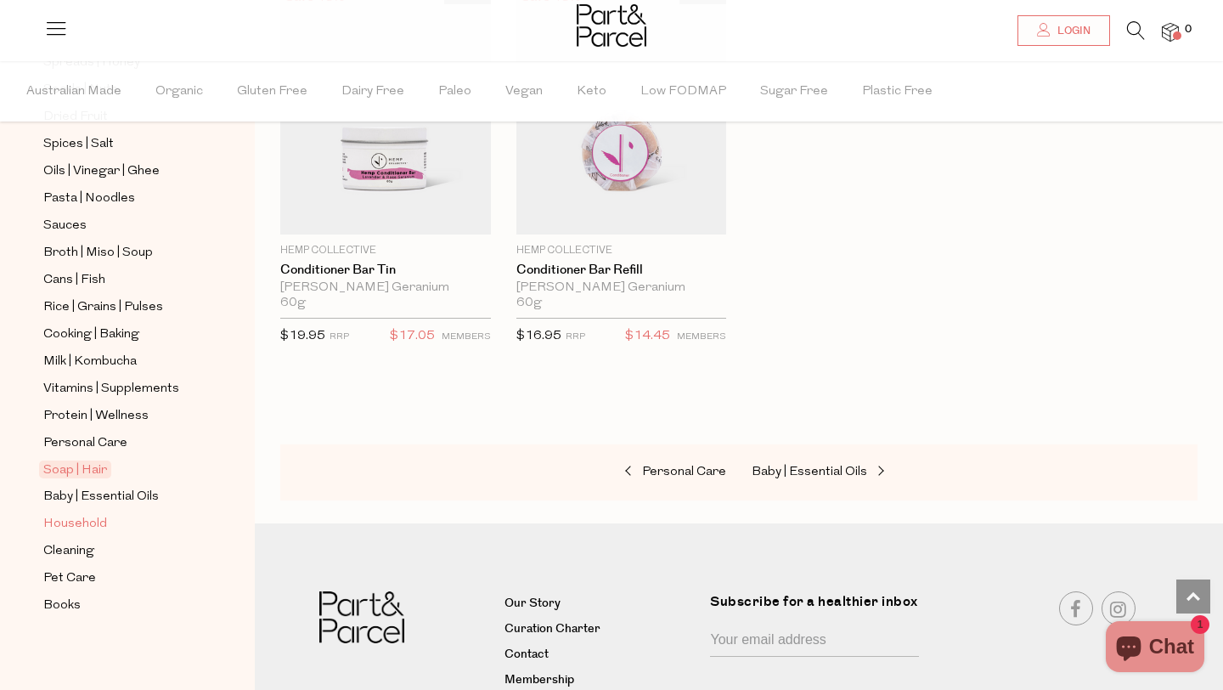
click at [88, 516] on span "Household" at bounding box center [75, 524] width 64 height 20
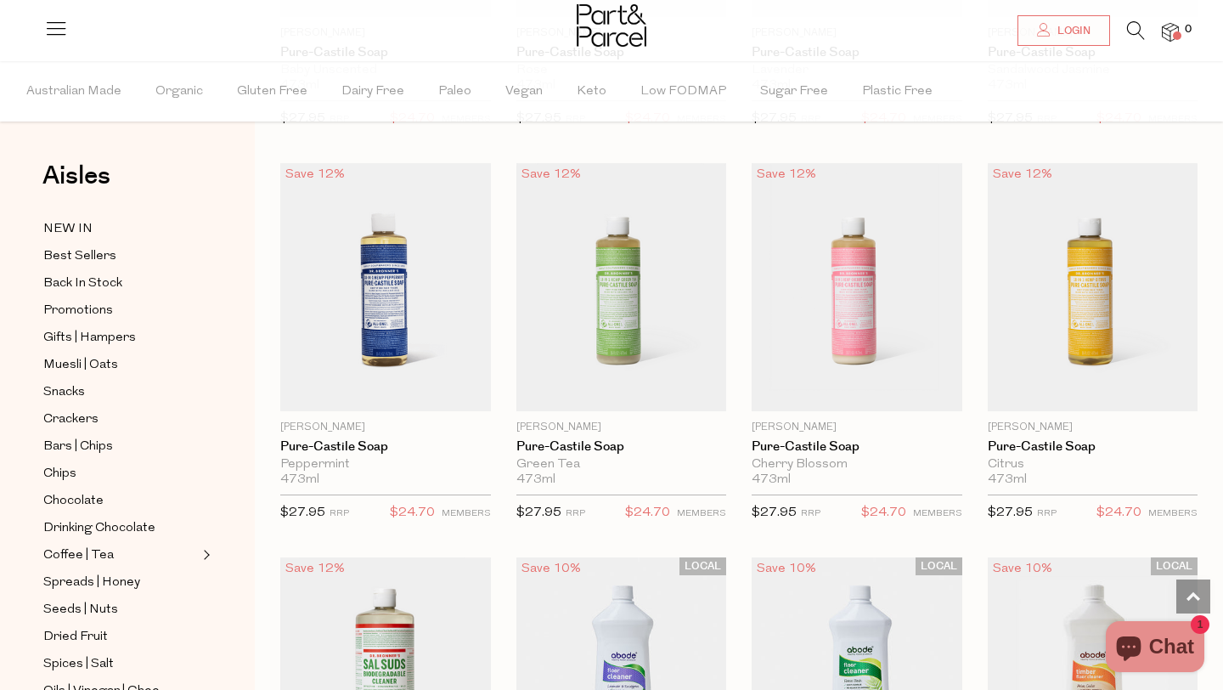
scroll to position [2284, 0]
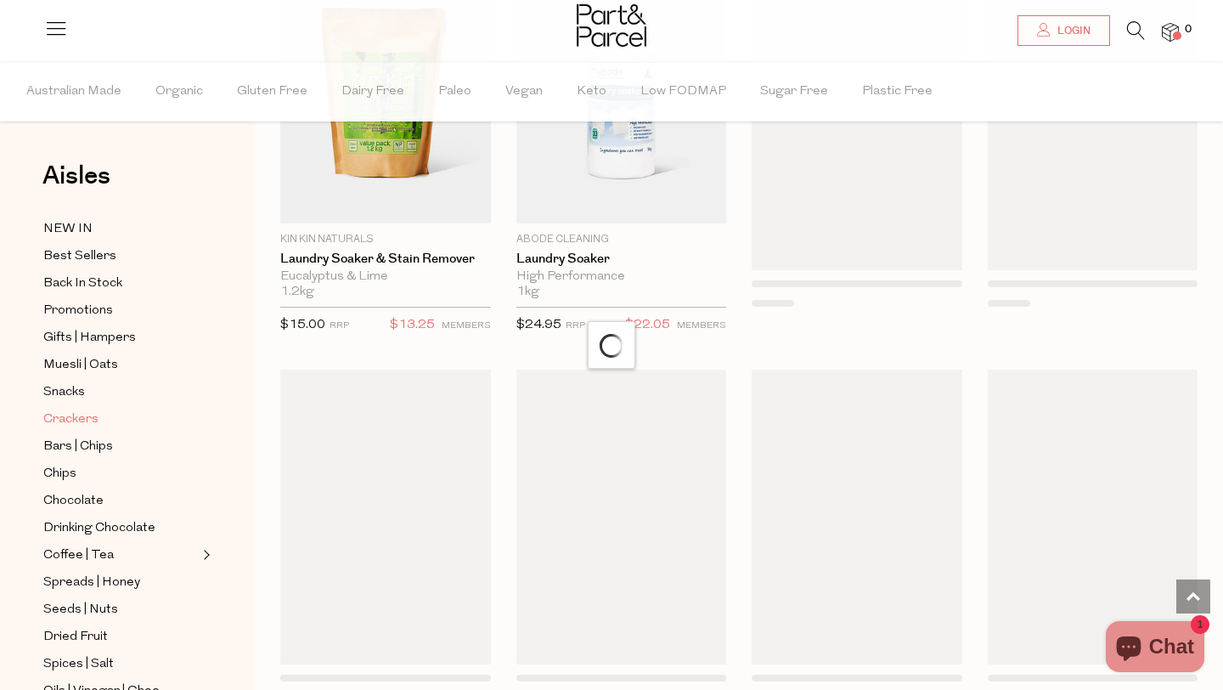
scroll to position [5014, 0]
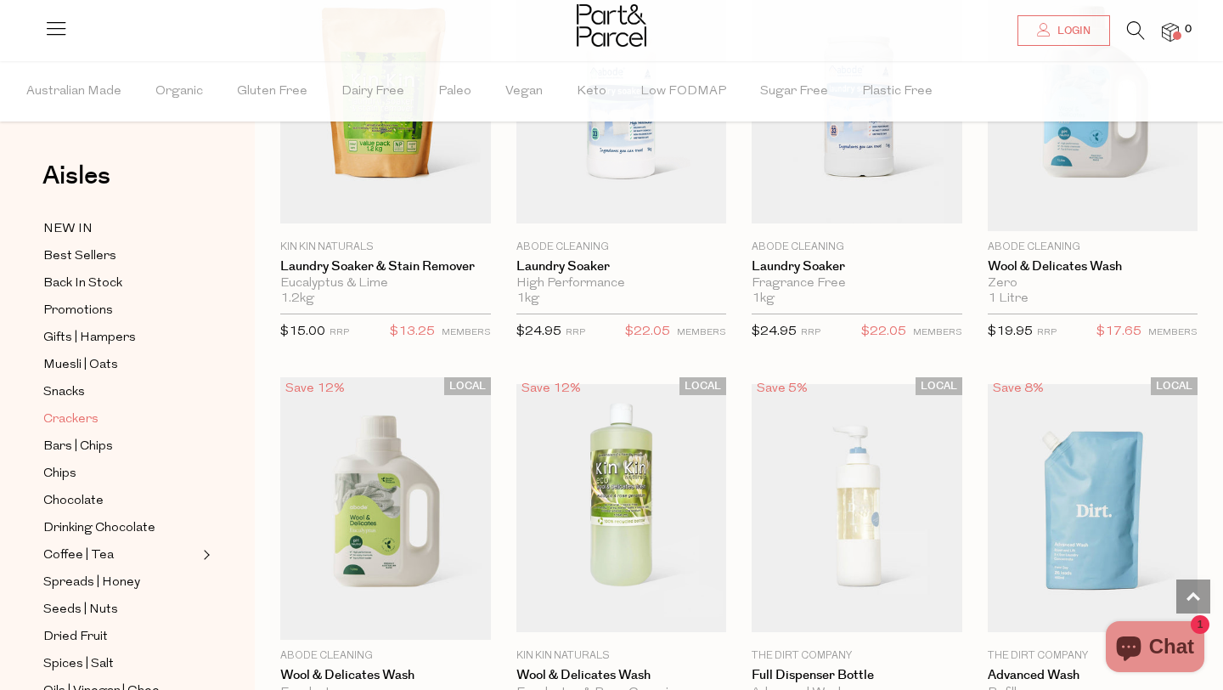
click at [73, 415] on span "Crackers" at bounding box center [70, 419] width 55 height 20
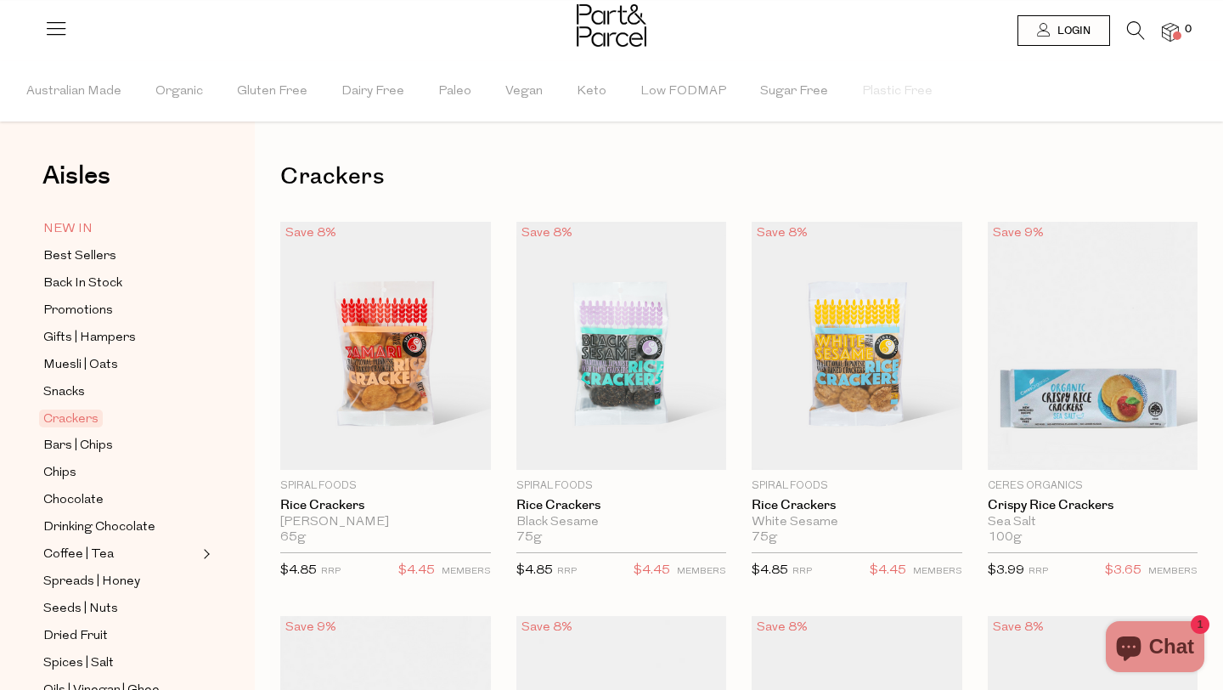
click at [68, 229] on span "NEW IN" at bounding box center [67, 229] width 49 height 20
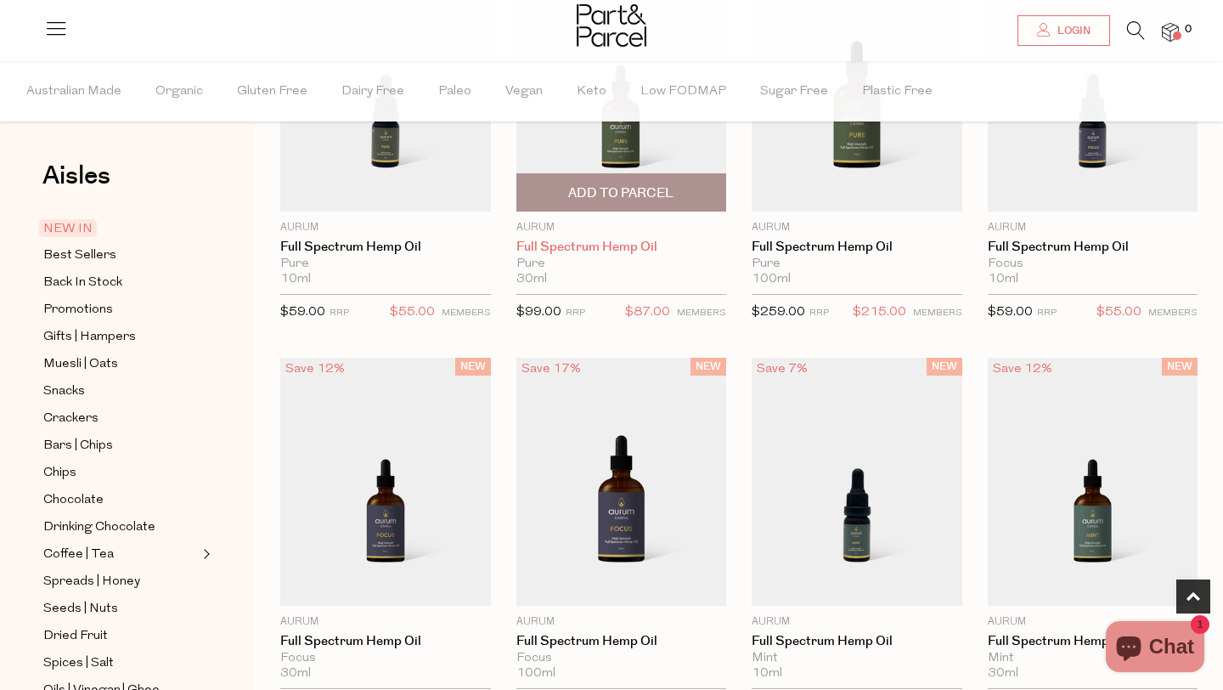
scroll to position [657, 0]
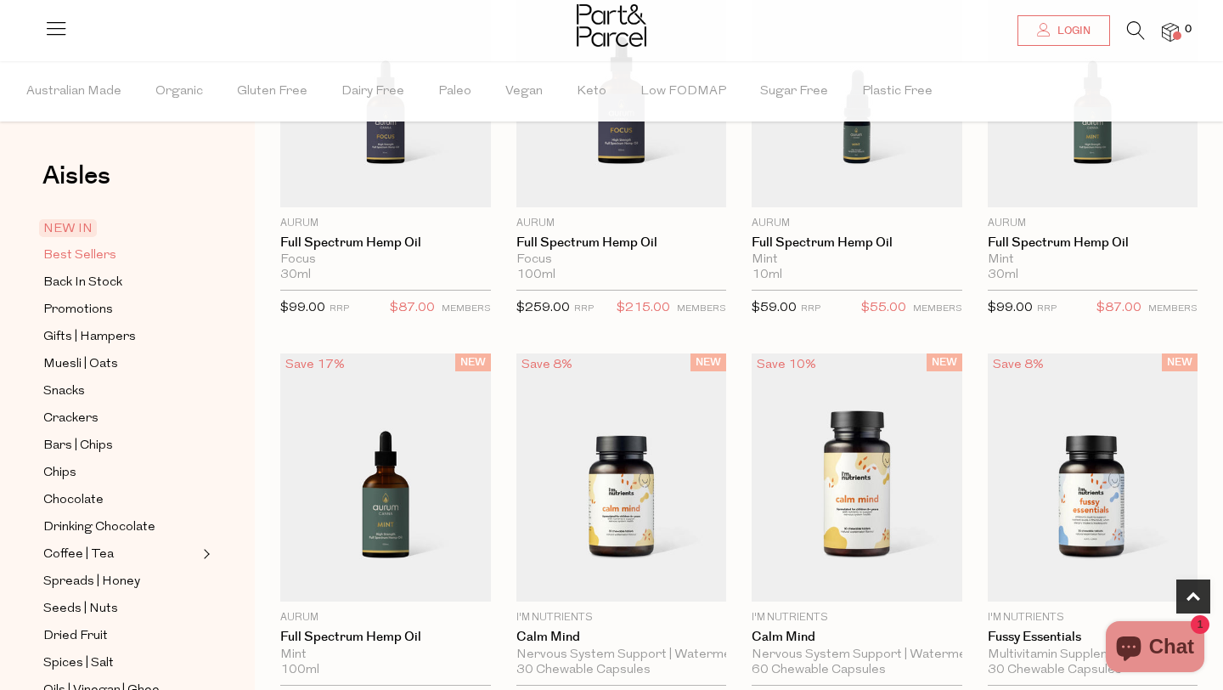
click at [78, 246] on span "Best Sellers" at bounding box center [79, 256] width 73 height 20
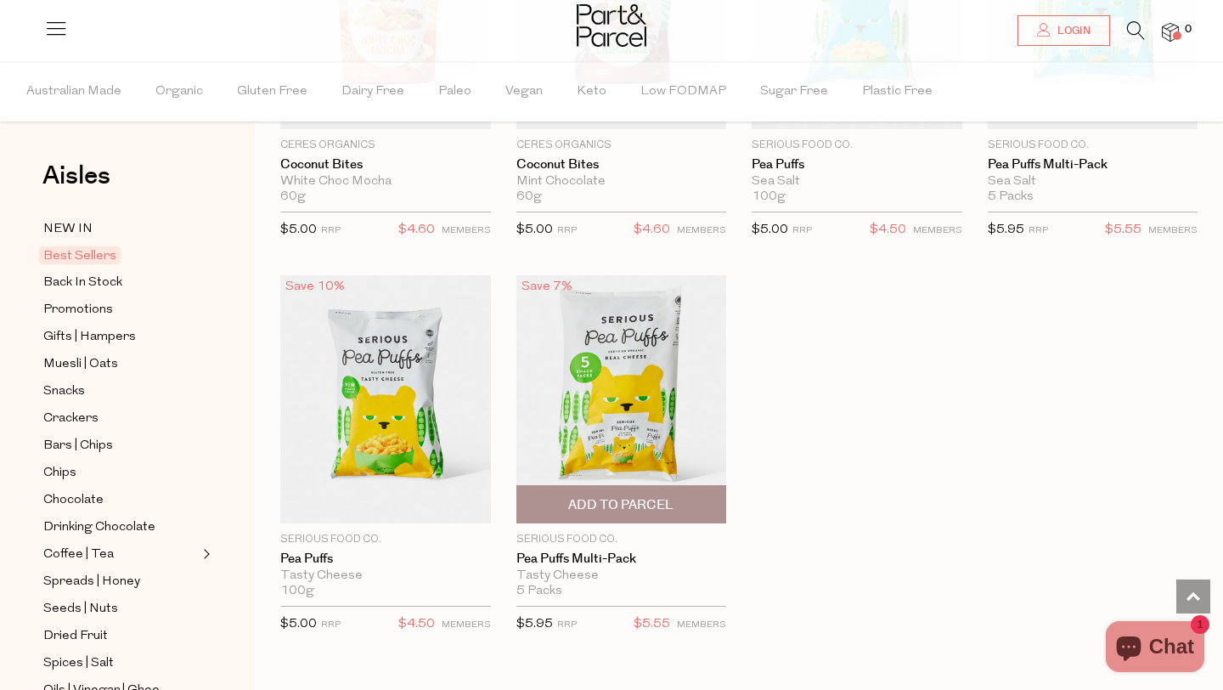
scroll to position [3908, 0]
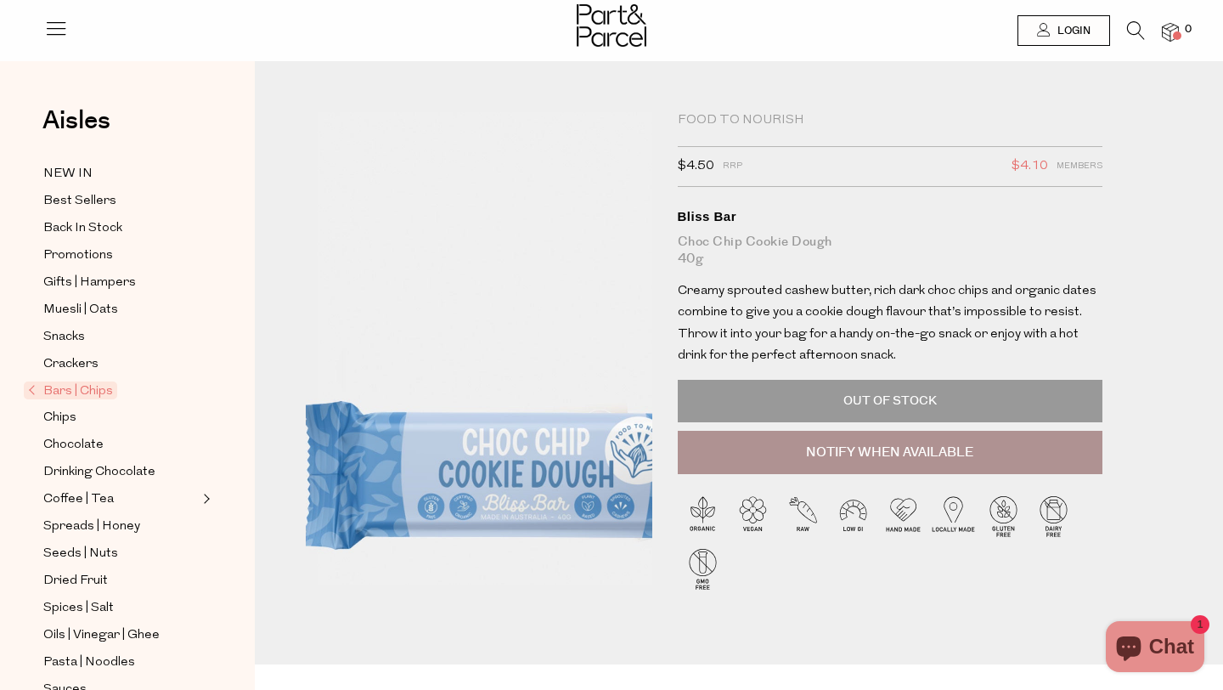
drag, startPoint x: 488, startPoint y: 415, endPoint x: 364, endPoint y: 415, distance: 124.0
click at [364, 415] on img at bounding box center [526, 310] width 624 height 737
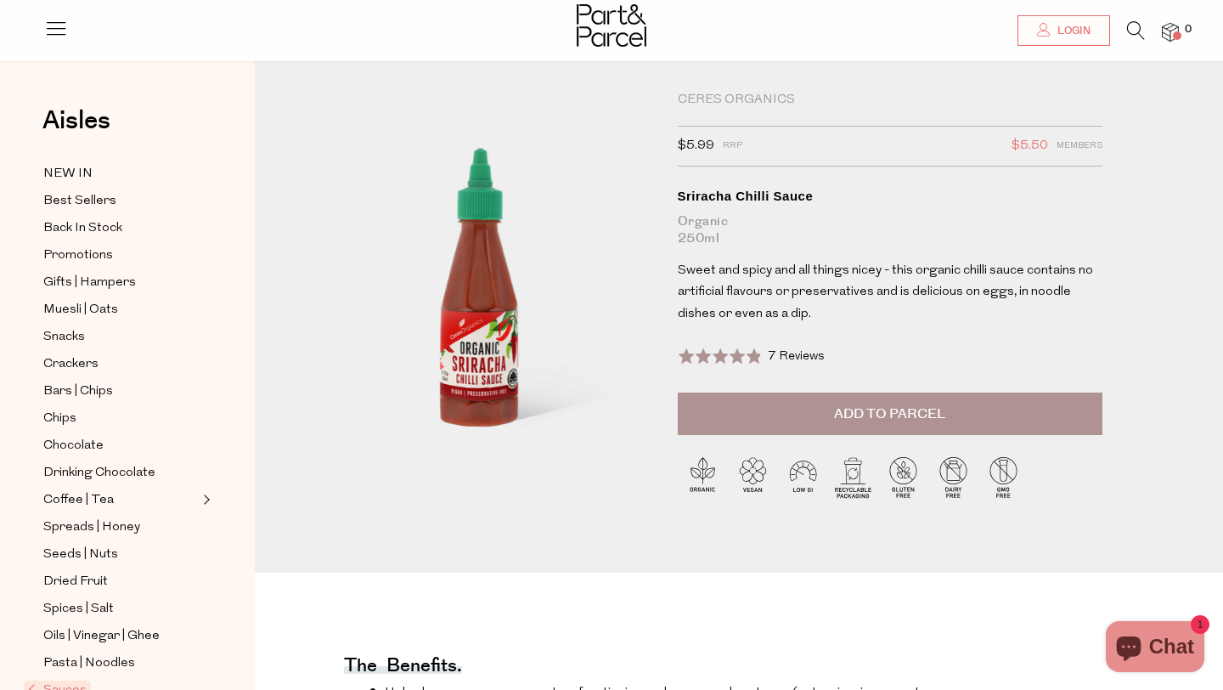
scroll to position [13, 0]
